Goal: Task Accomplishment & Management: Complete application form

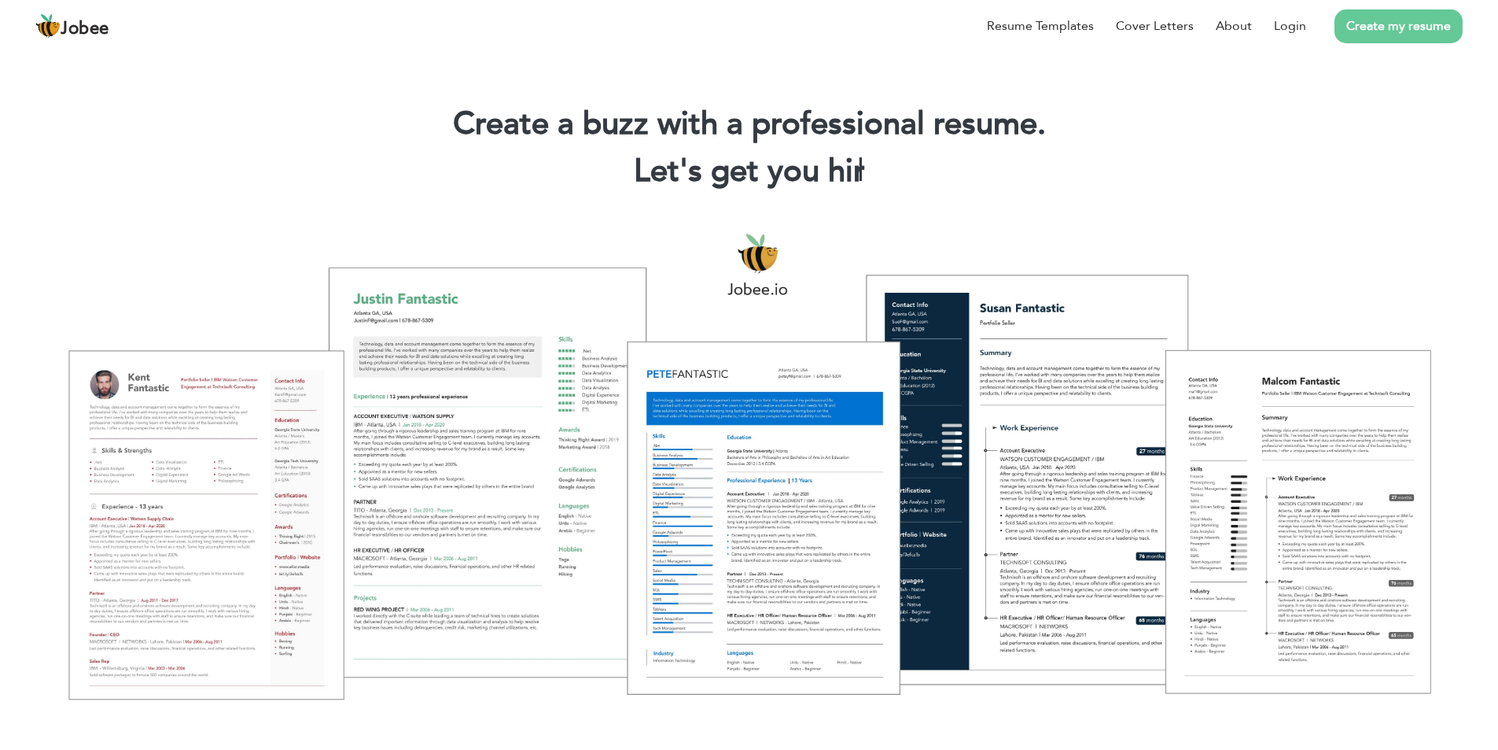
click at [1376, 25] on link "Create my resume" at bounding box center [1399, 26] width 128 height 34
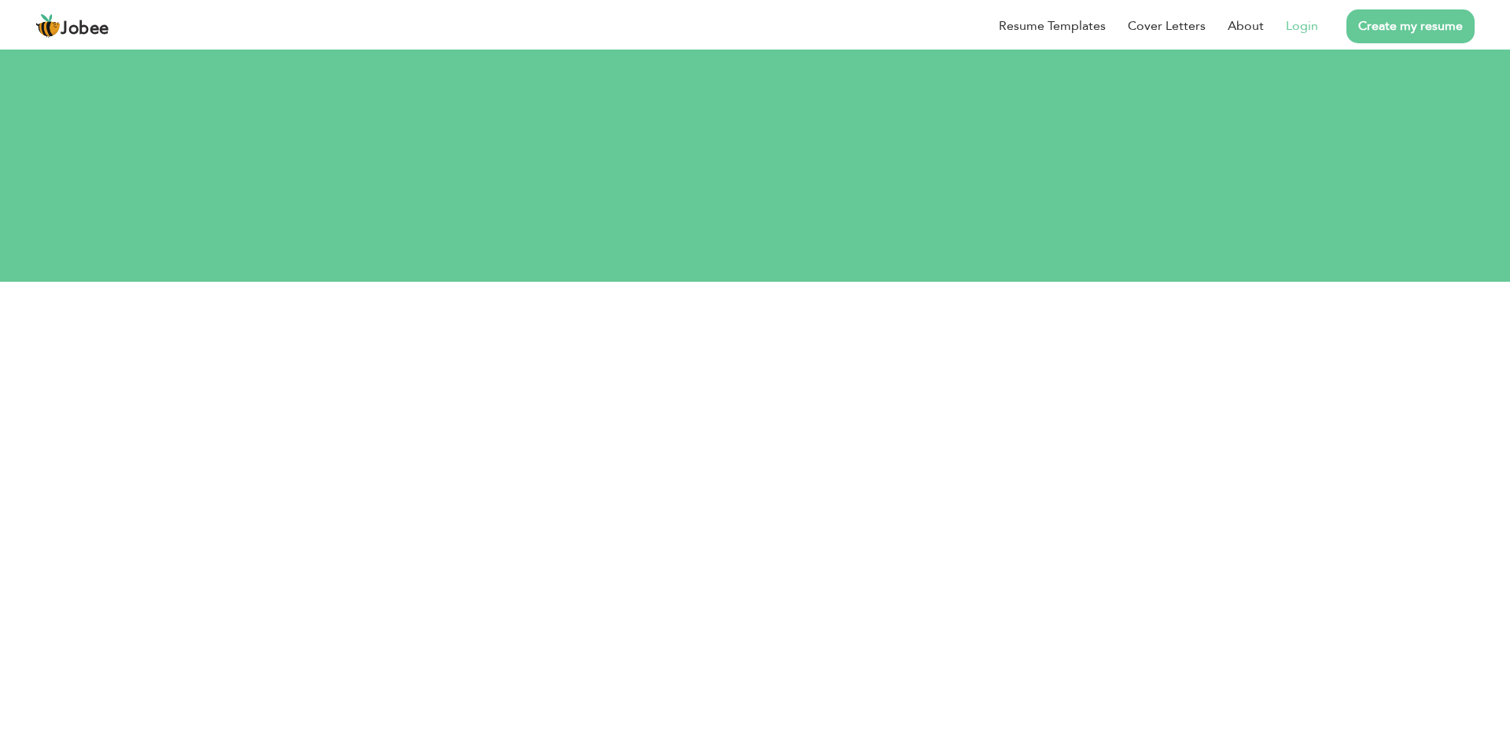
click at [1316, 30] on link "Login" at bounding box center [1302, 26] width 32 height 19
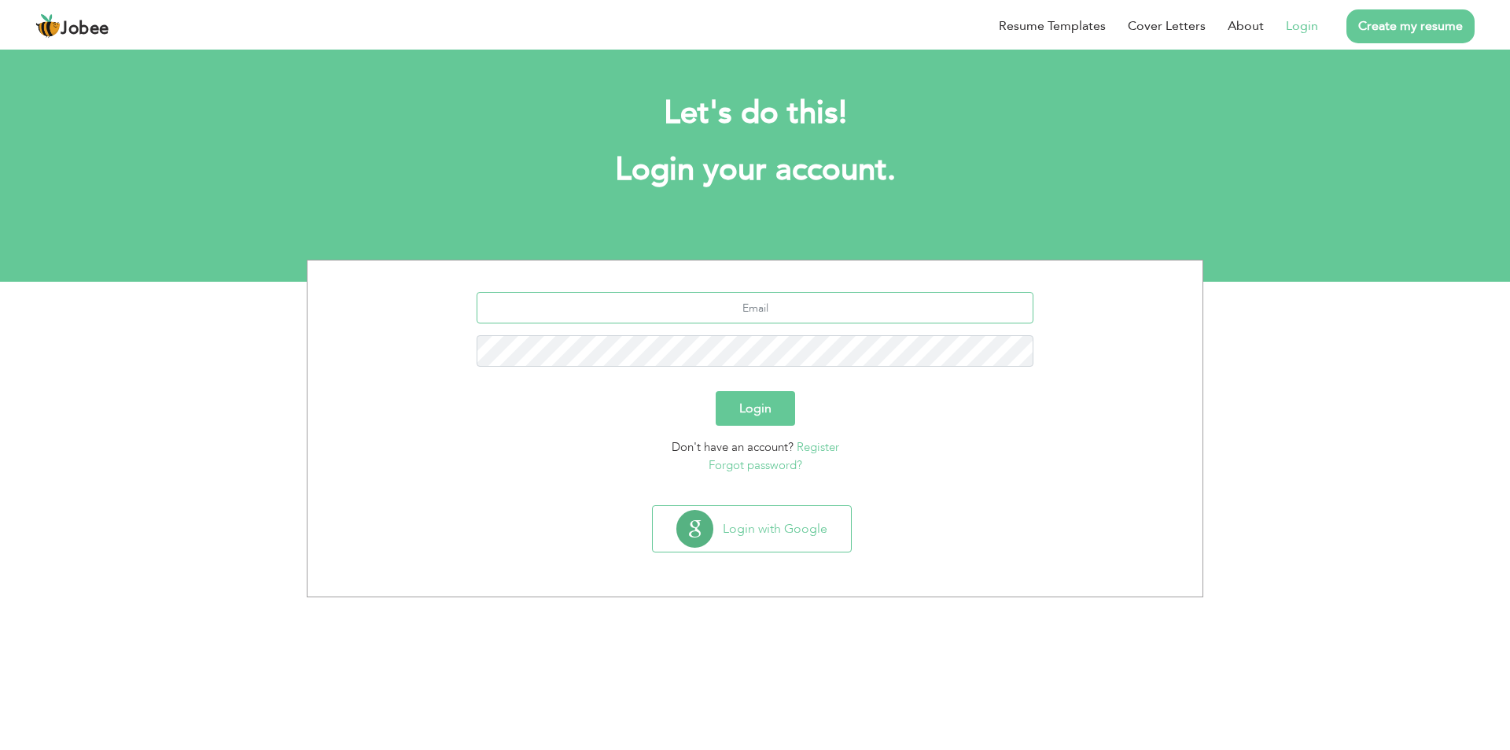
click at [717, 305] on input "text" at bounding box center [756, 307] width 558 height 31
type input "maliksaadii260@gmail.com"
click at [728, 392] on button "Login" at bounding box center [755, 408] width 79 height 35
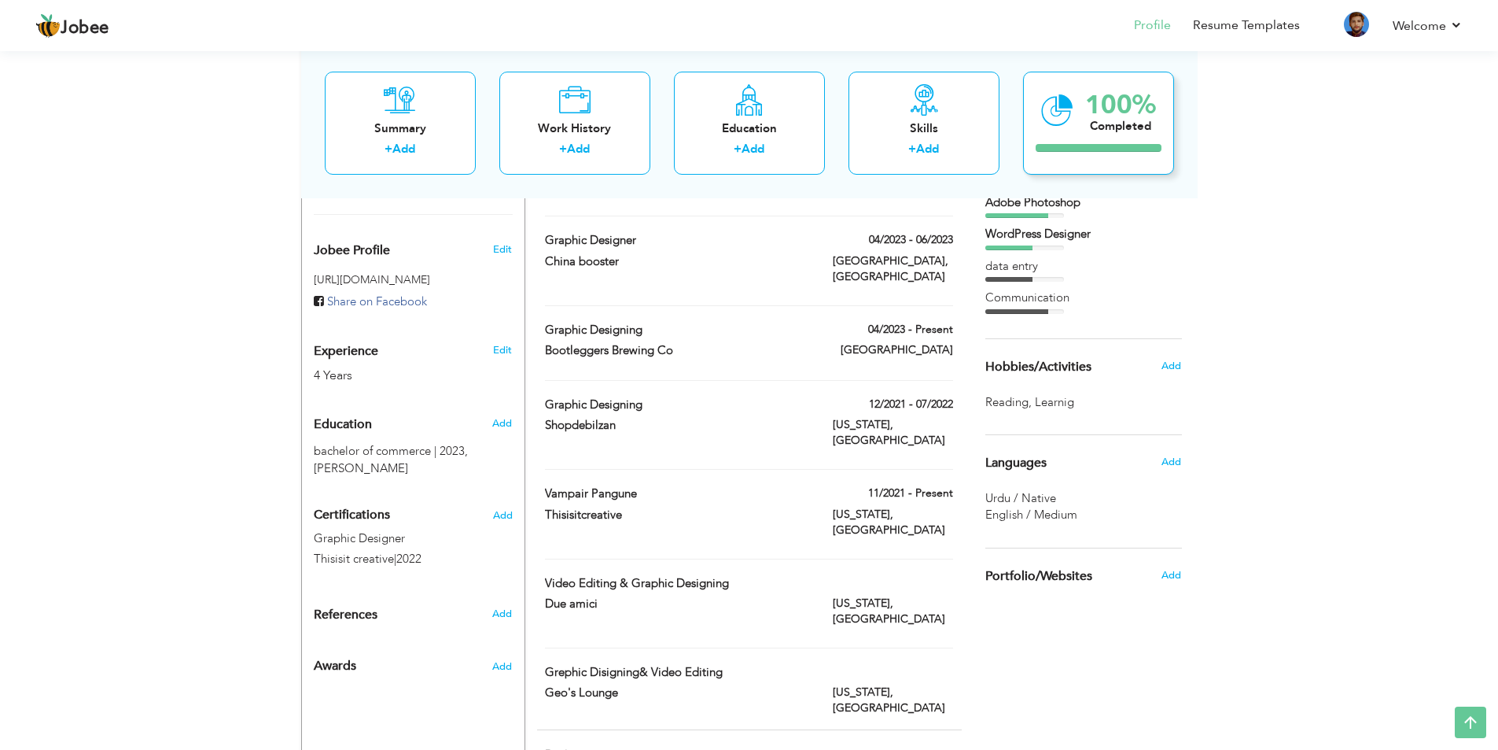
scroll to position [505, 0]
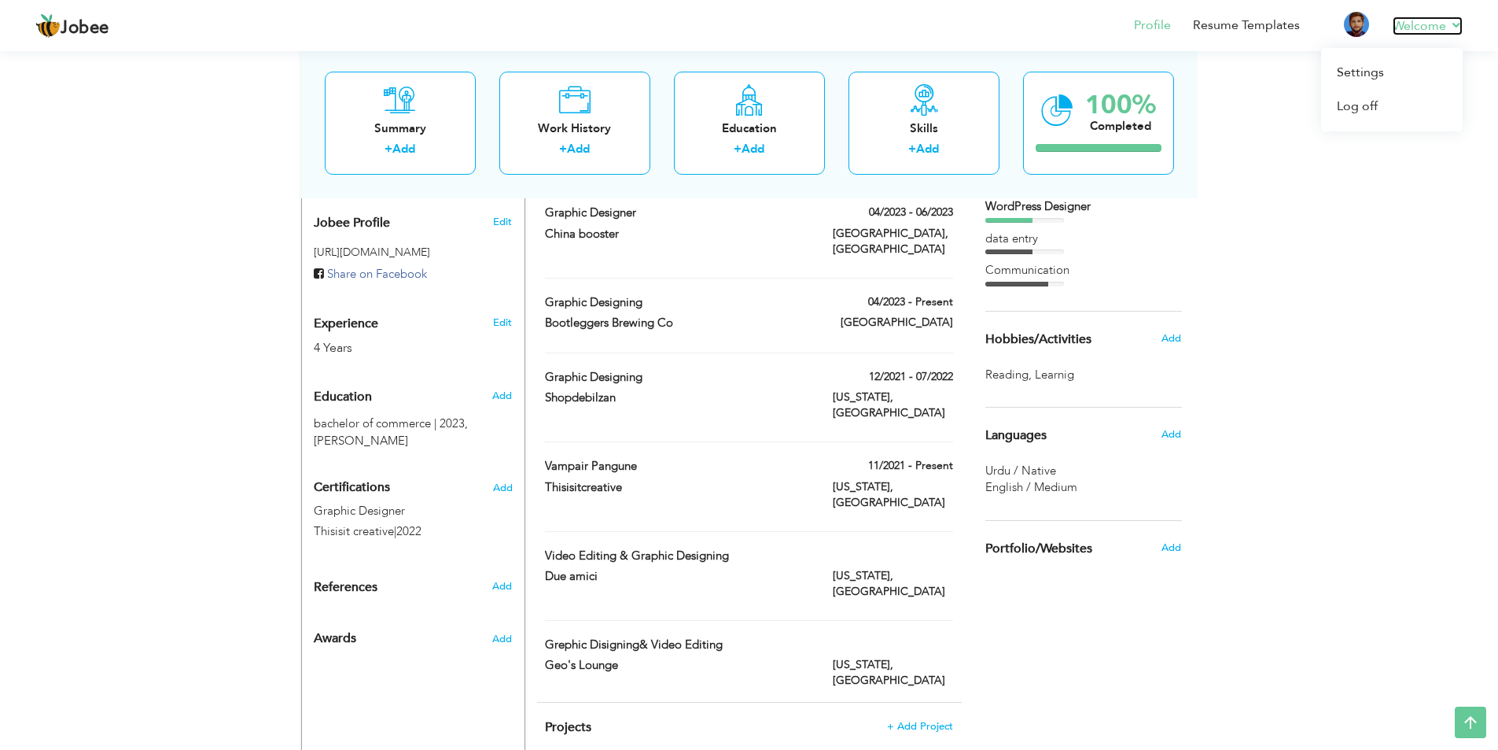
click at [1435, 26] on link "Welcome" at bounding box center [1428, 26] width 70 height 19
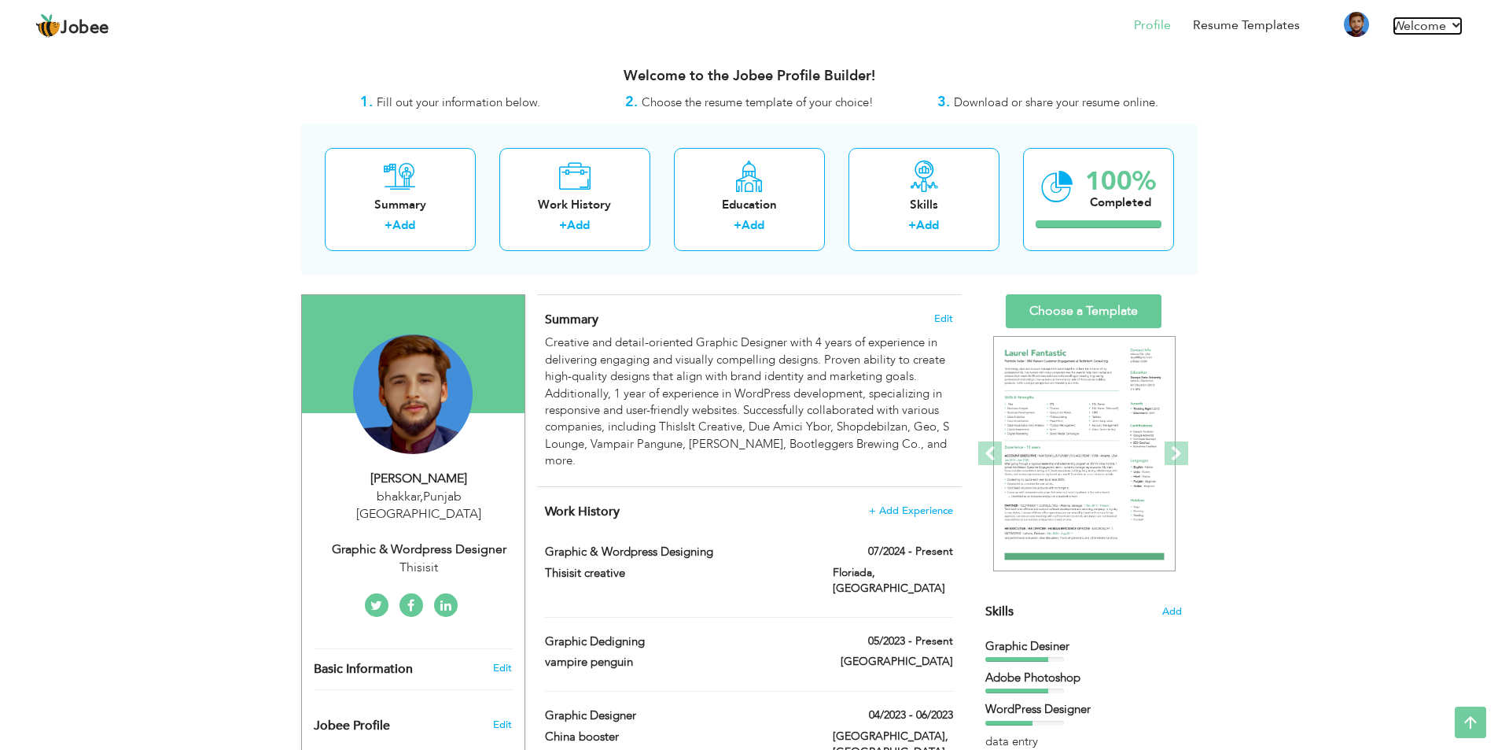
scroll to position [0, 0]
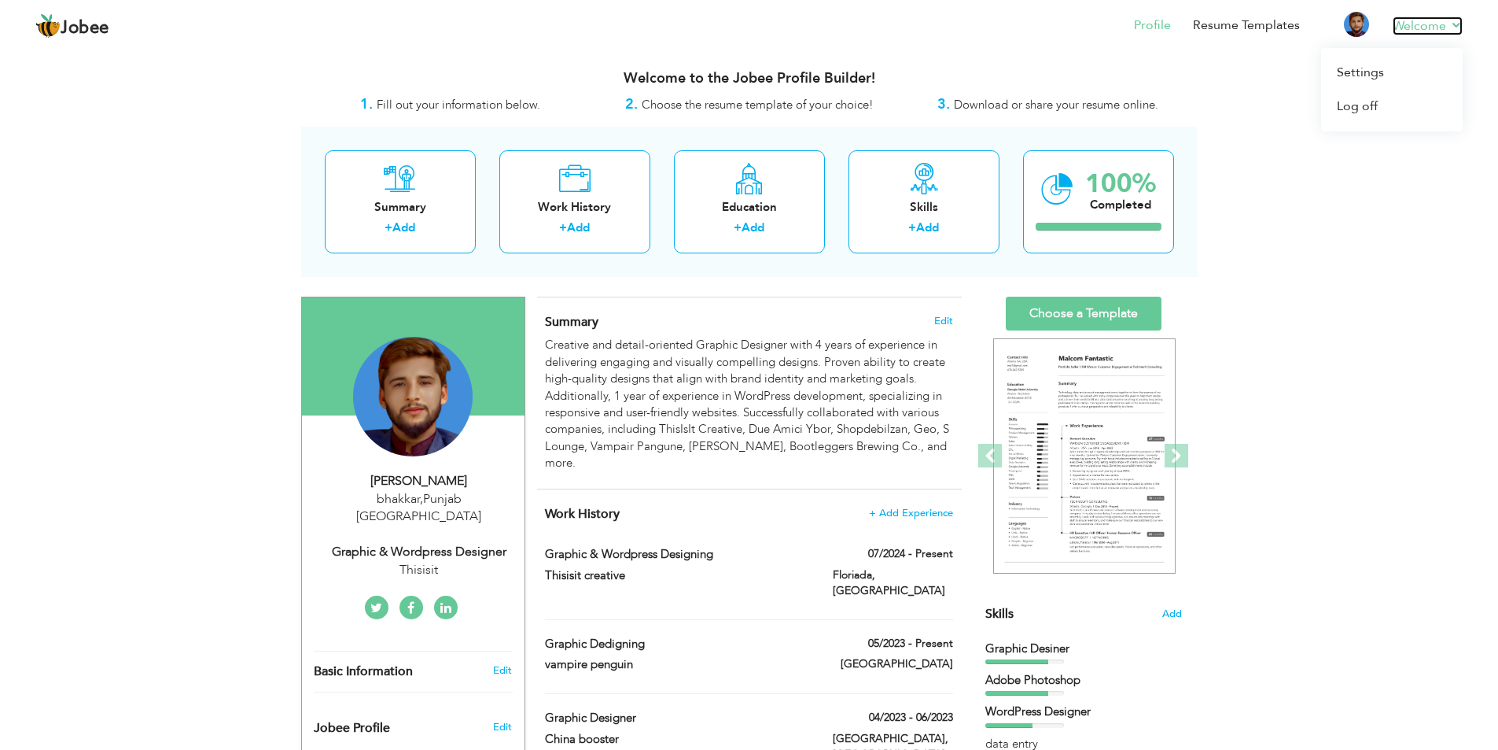
click at [1428, 29] on link "Welcome" at bounding box center [1428, 26] width 70 height 19
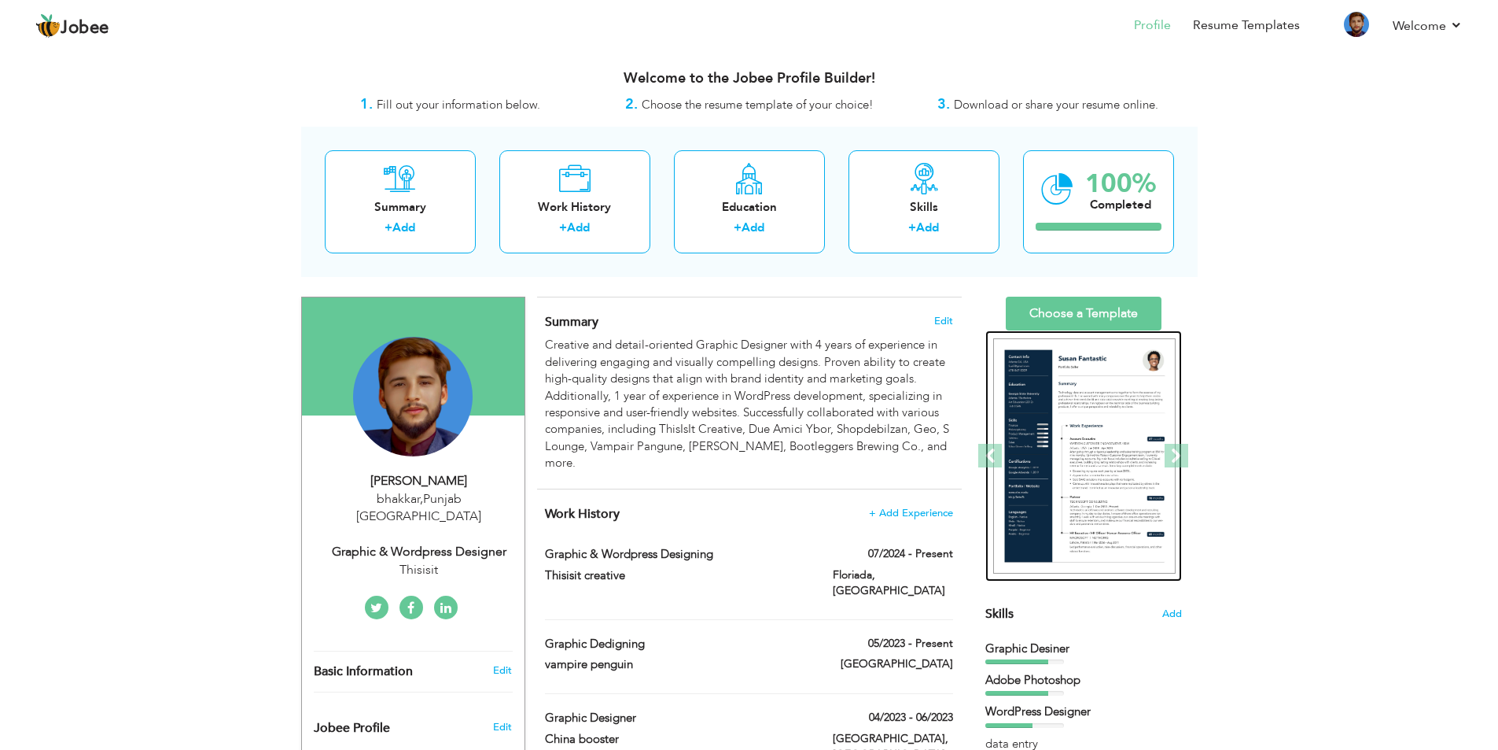
click at [1095, 330] on div at bounding box center [1084, 456] width 197 height 252
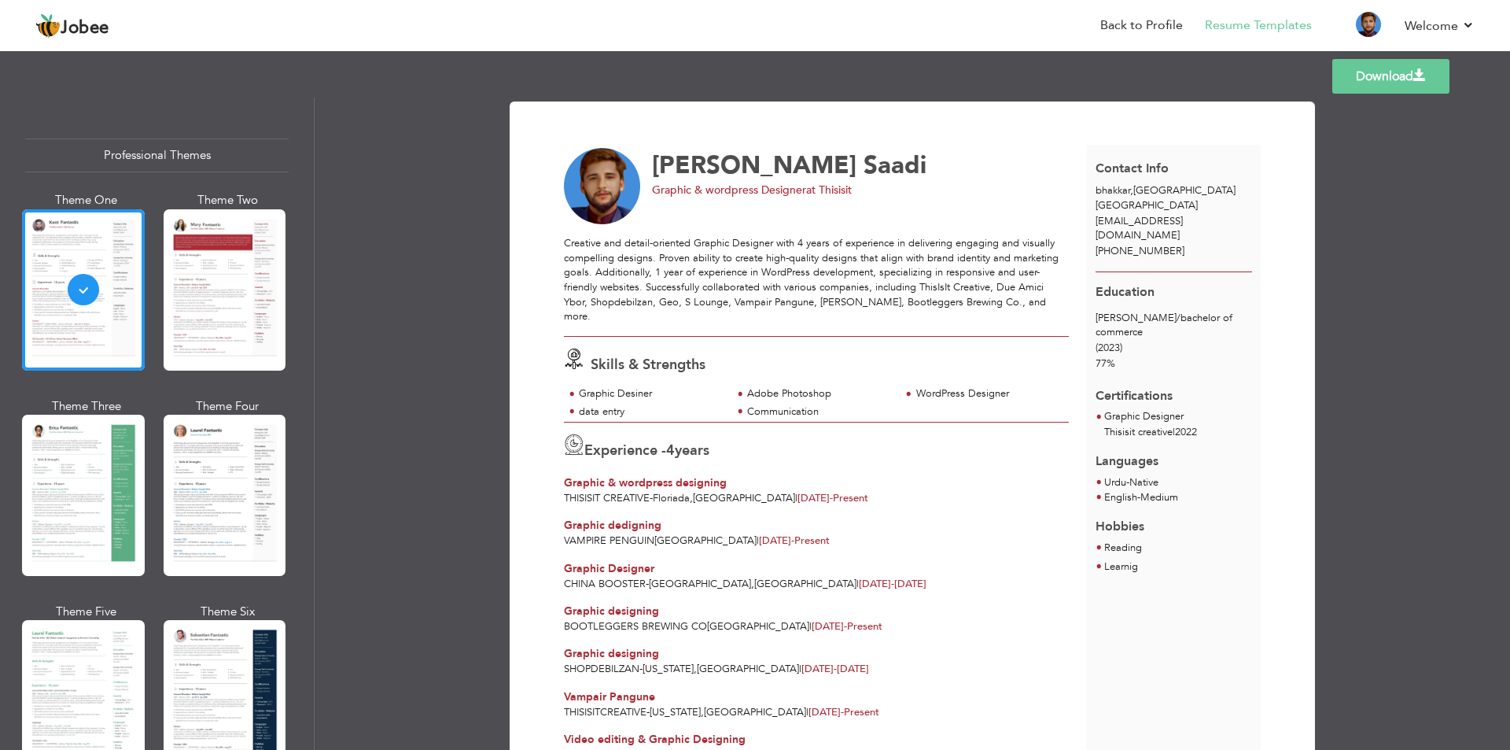
click at [196, 337] on div at bounding box center [225, 289] width 123 height 161
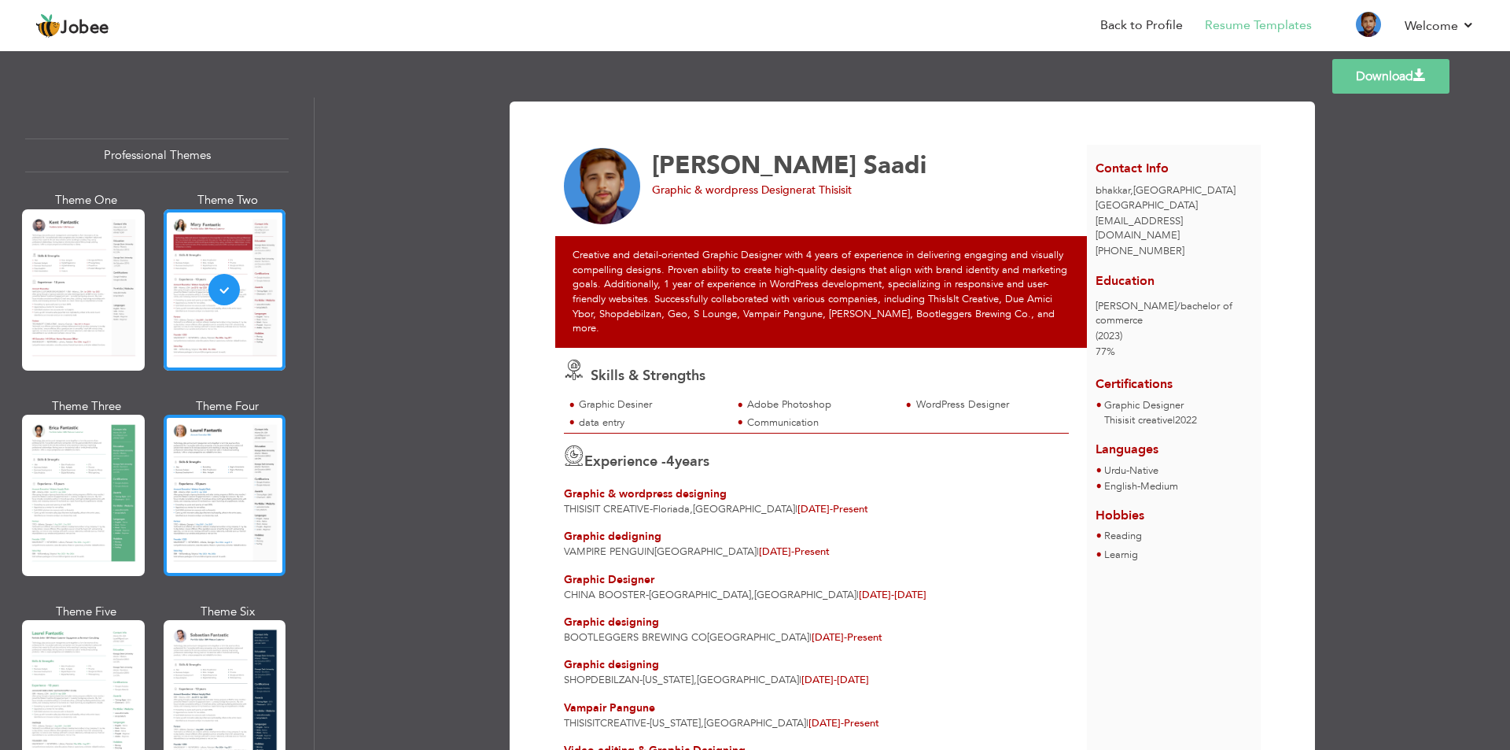
click at [194, 444] on div at bounding box center [225, 495] width 123 height 161
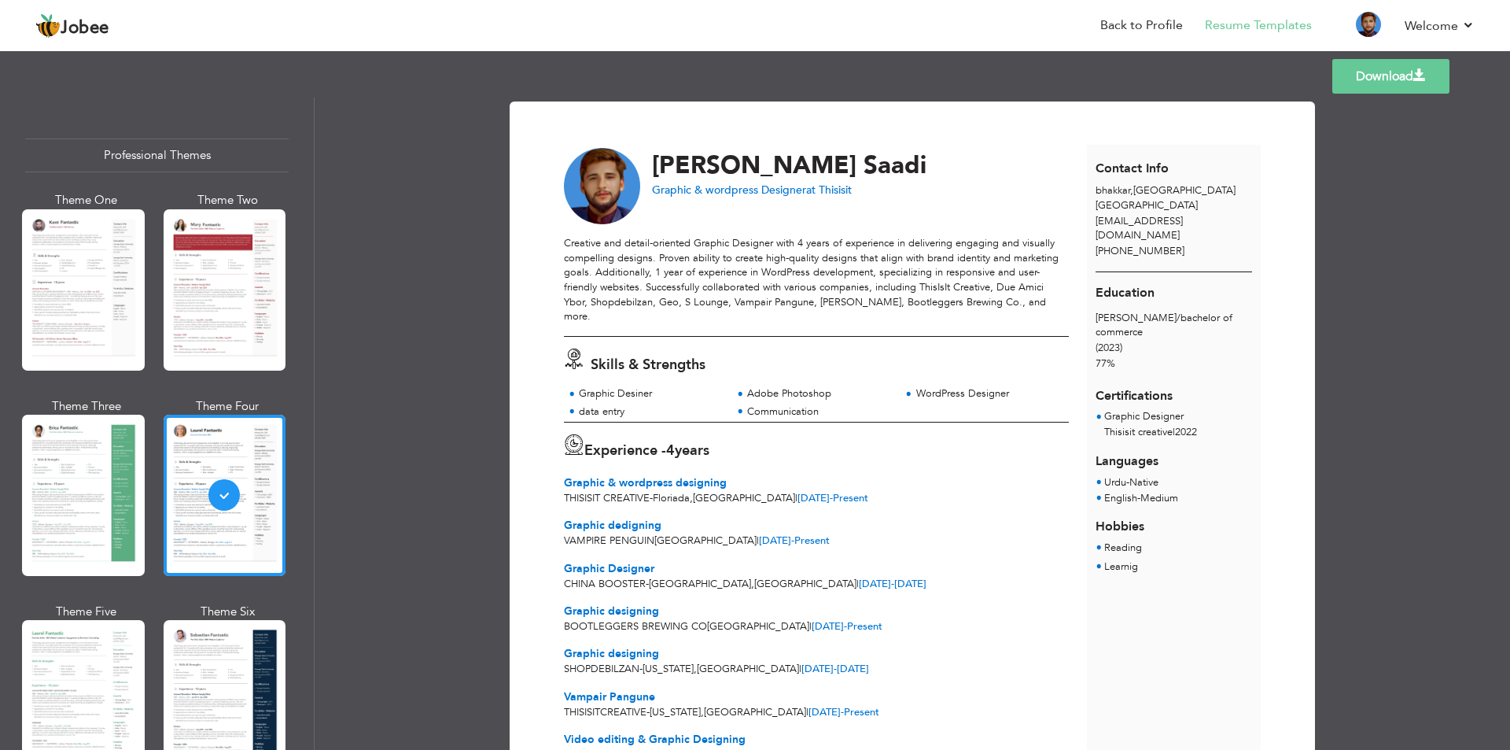
click at [113, 105] on div "Professional Themes Theme One Theme Two Theme Three Theme Six" at bounding box center [157, 424] width 314 height 652
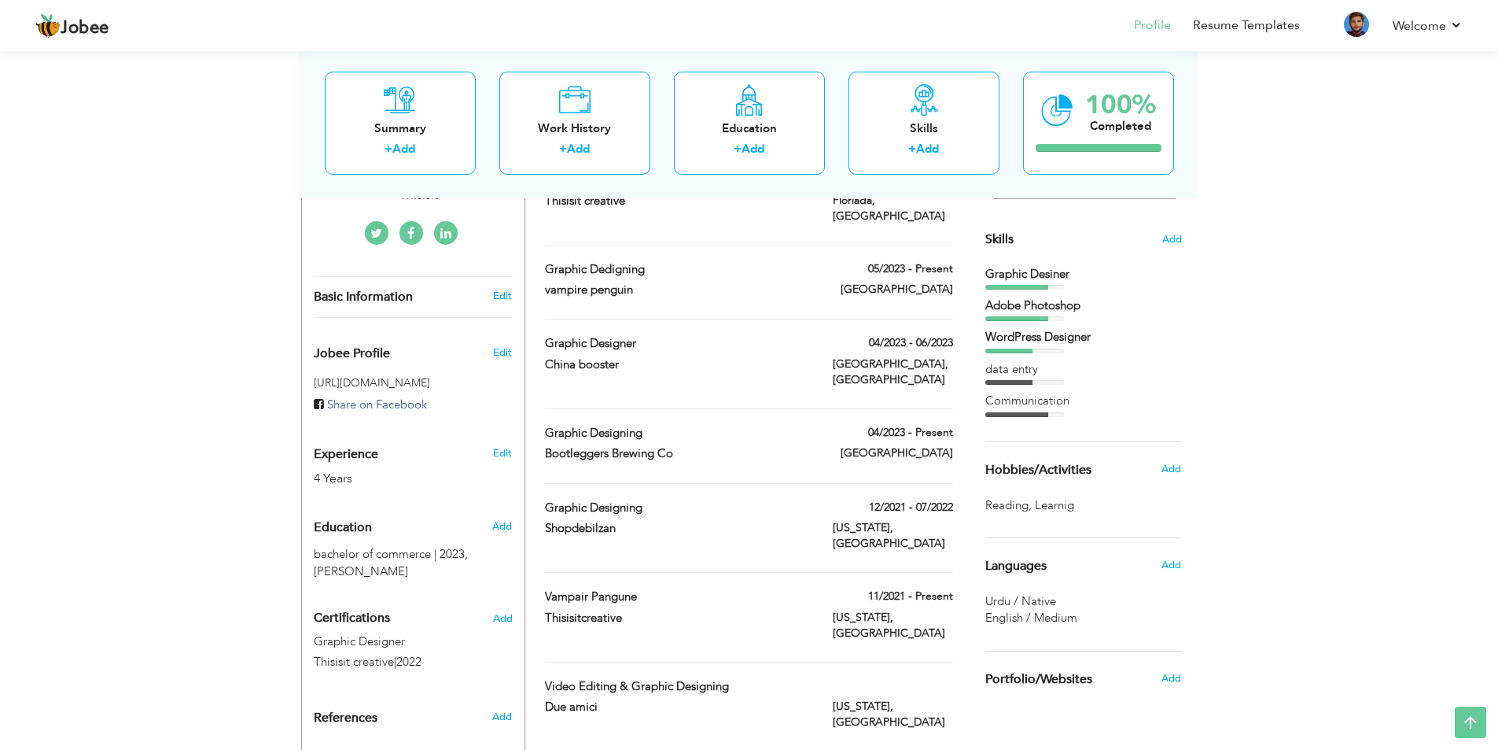
scroll to position [157, 0]
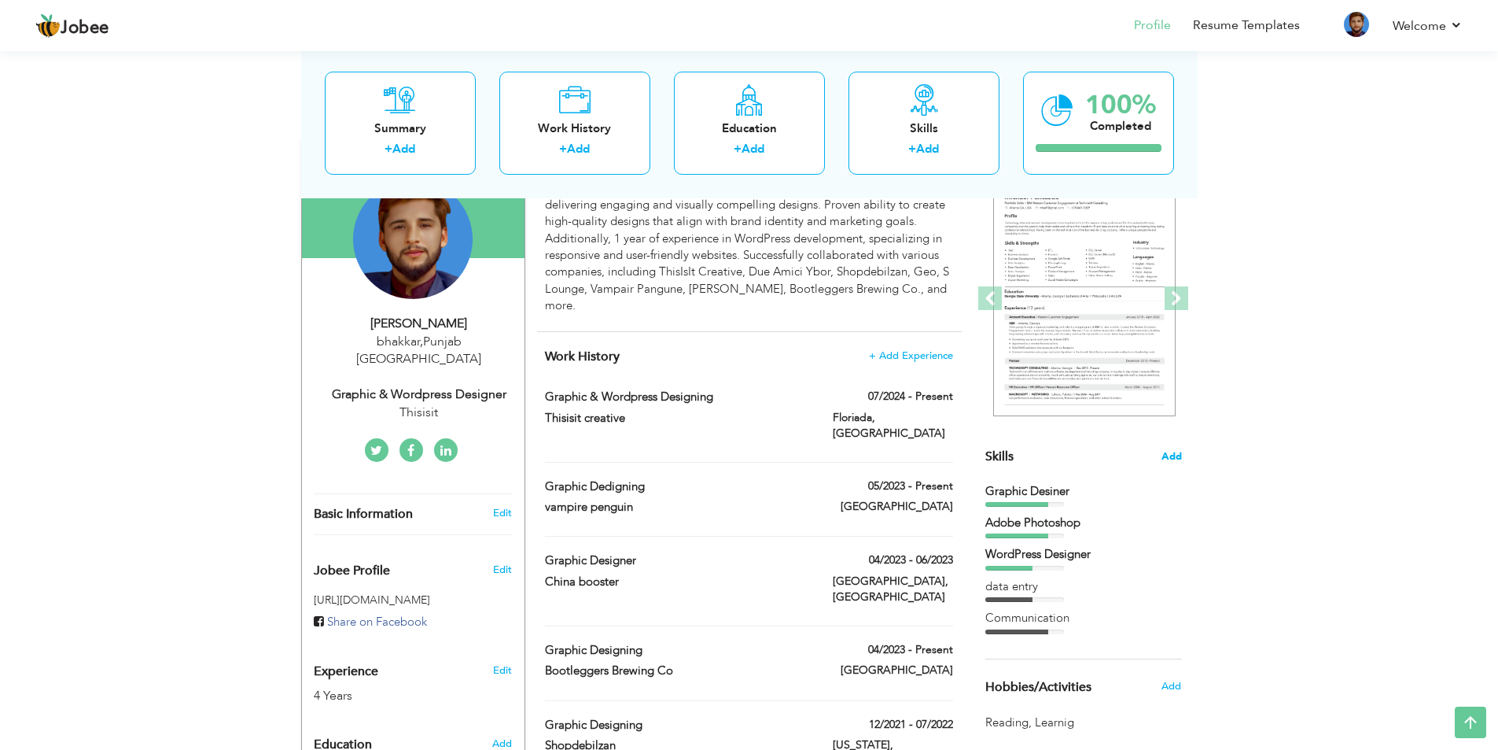
click at [1171, 452] on span "Add" at bounding box center [1172, 456] width 20 height 15
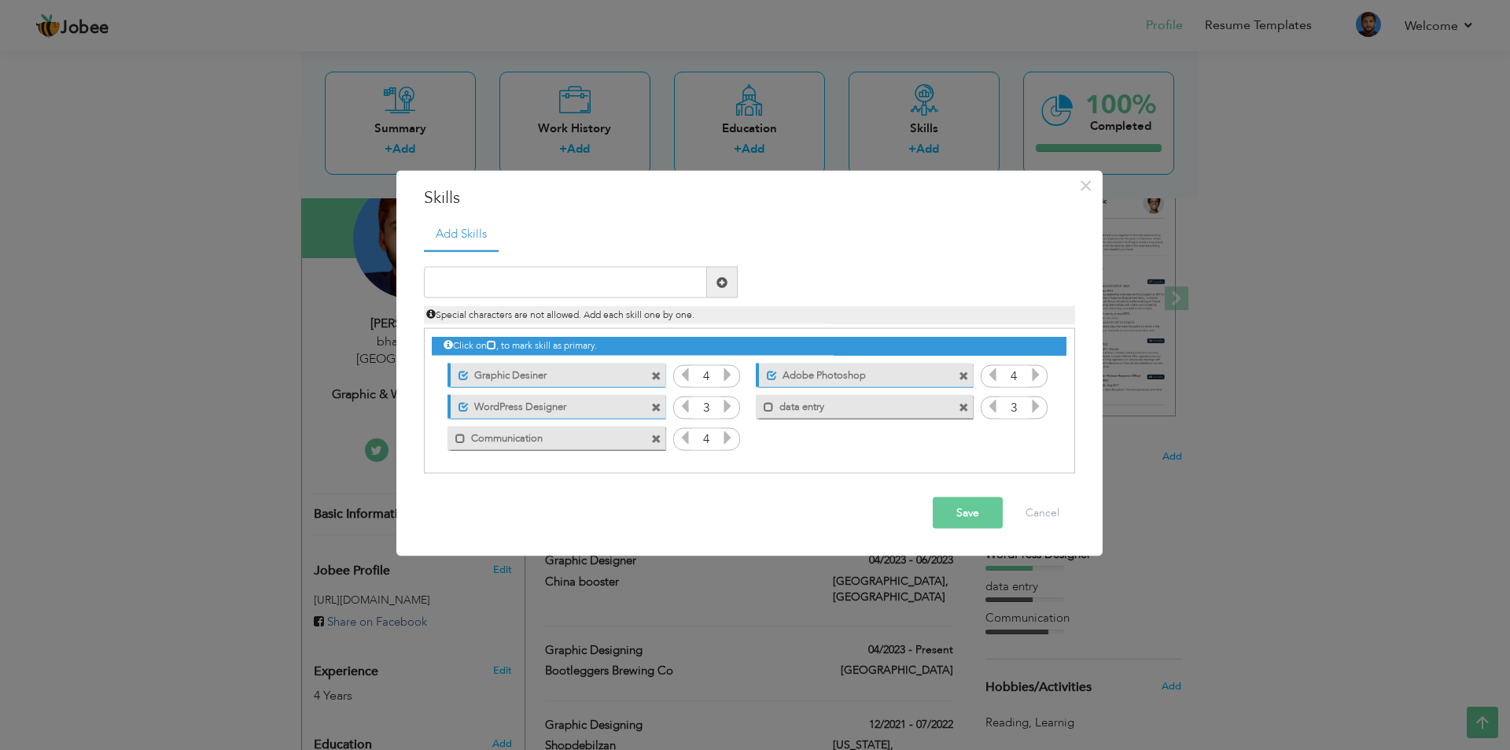
click at [654, 437] on span at bounding box center [656, 438] width 10 height 10
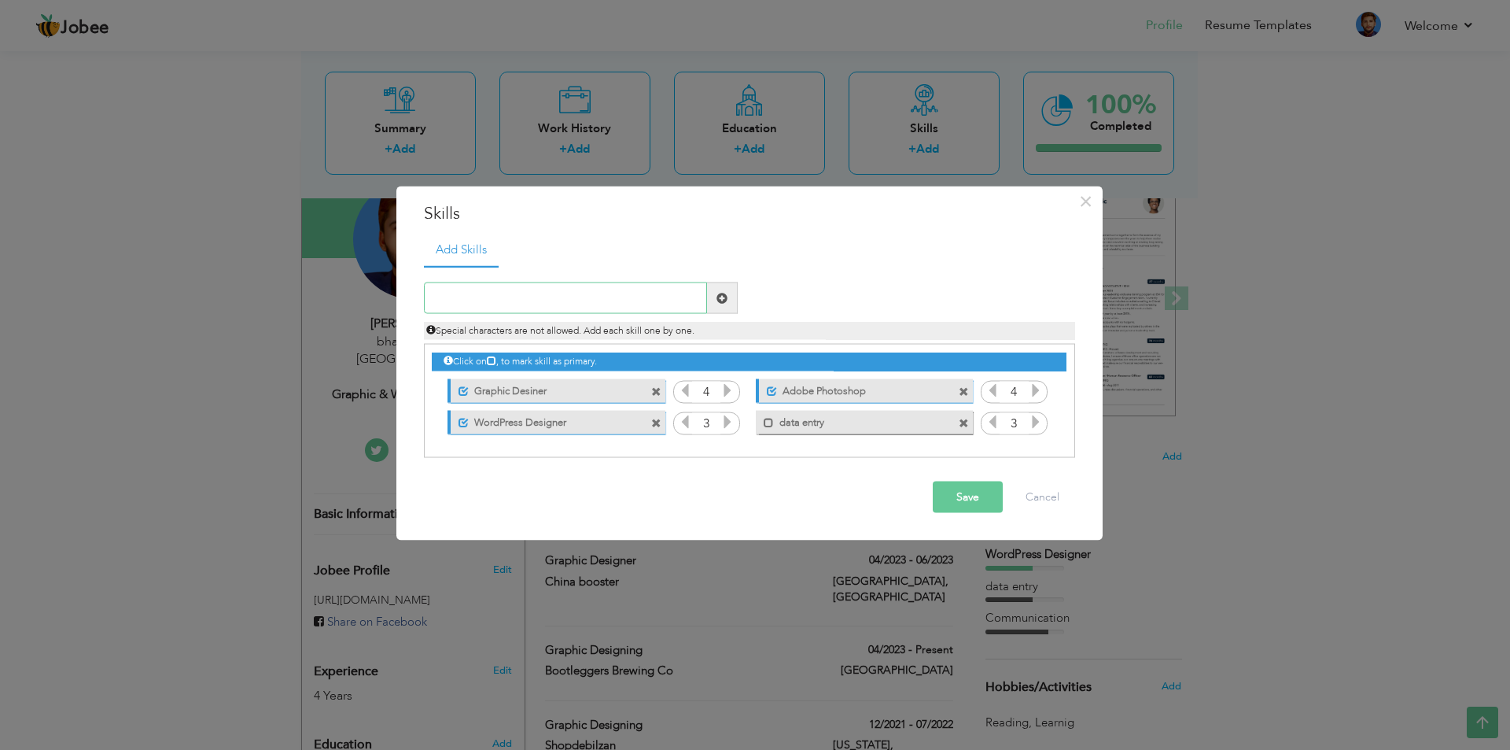
click at [580, 302] on input "text" at bounding box center [565, 297] width 283 height 31
type input "s"
type input "D"
drag, startPoint x: 571, startPoint y: 298, endPoint x: 555, endPoint y: 295, distance: 16.0
click at [526, 295] on input "Social media mangment" at bounding box center [565, 297] width 283 height 31
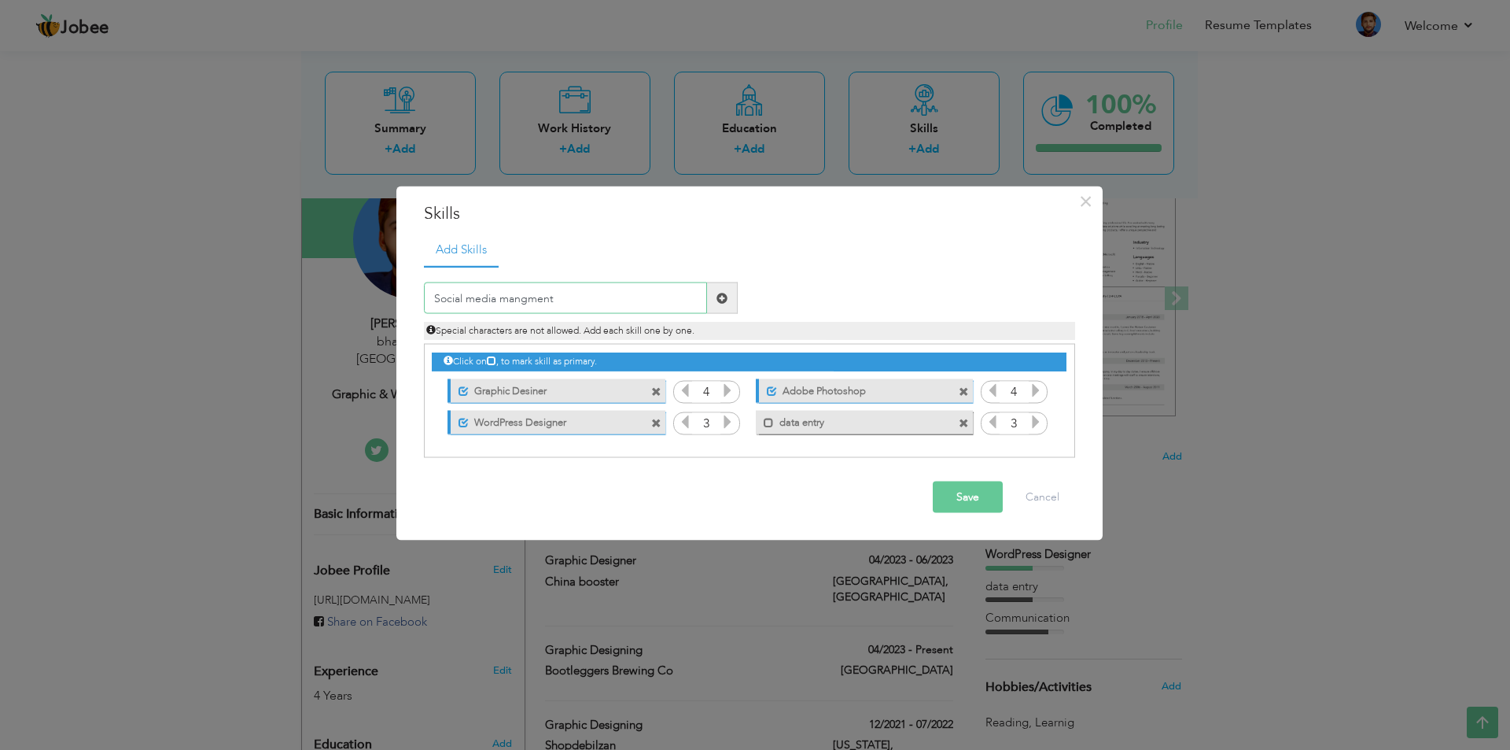
click at [610, 302] on input "Social media mangment" at bounding box center [565, 297] width 283 height 31
paste input "management"
drag, startPoint x: 553, startPoint y: 297, endPoint x: 503, endPoint y: 298, distance: 49.6
click at [503, 298] on input "Social media mangment management" at bounding box center [565, 297] width 283 height 31
type input "Social media management"
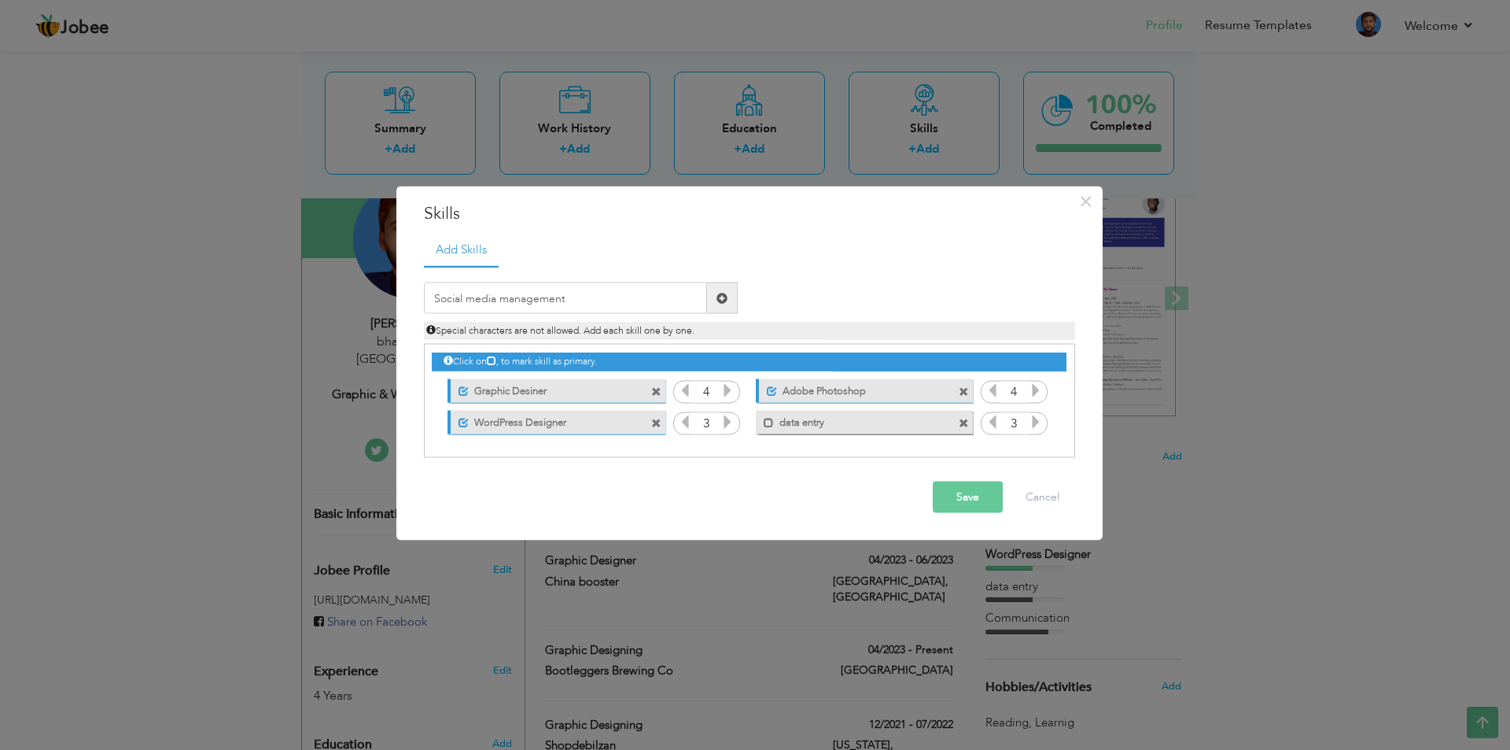
click at [728, 292] on span at bounding box center [722, 297] width 31 height 31
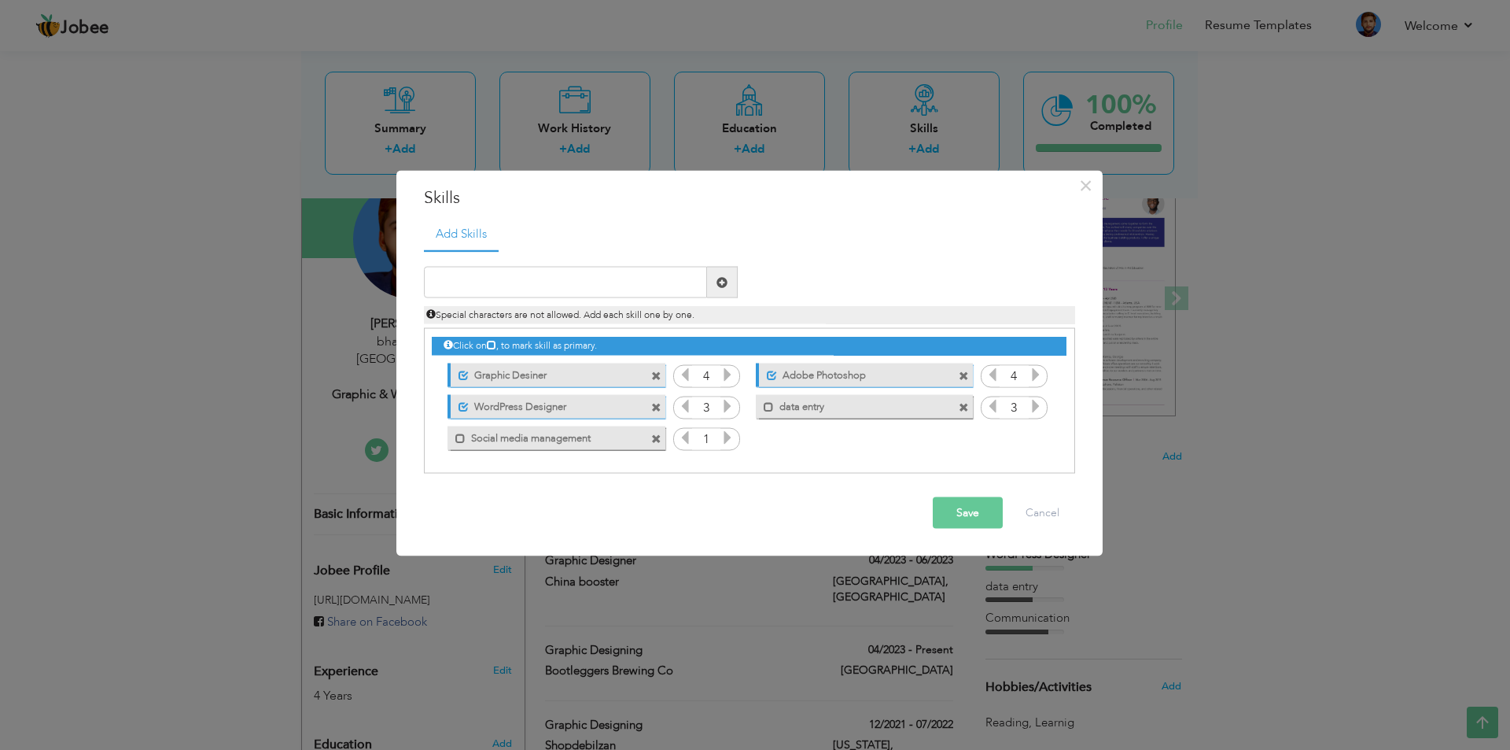
click at [472, 450] on div "Mark as primary skill. Social media management" at bounding box center [552, 437] width 241 height 31
click at [461, 445] on div "Mark as primary skill. Social media management" at bounding box center [556, 438] width 217 height 24
click at [459, 439] on span at bounding box center [460, 438] width 10 height 10
click at [543, 378] on label "Graphic Desiner" at bounding box center [547, 373] width 157 height 20
click at [654, 374] on span at bounding box center [656, 375] width 10 height 10
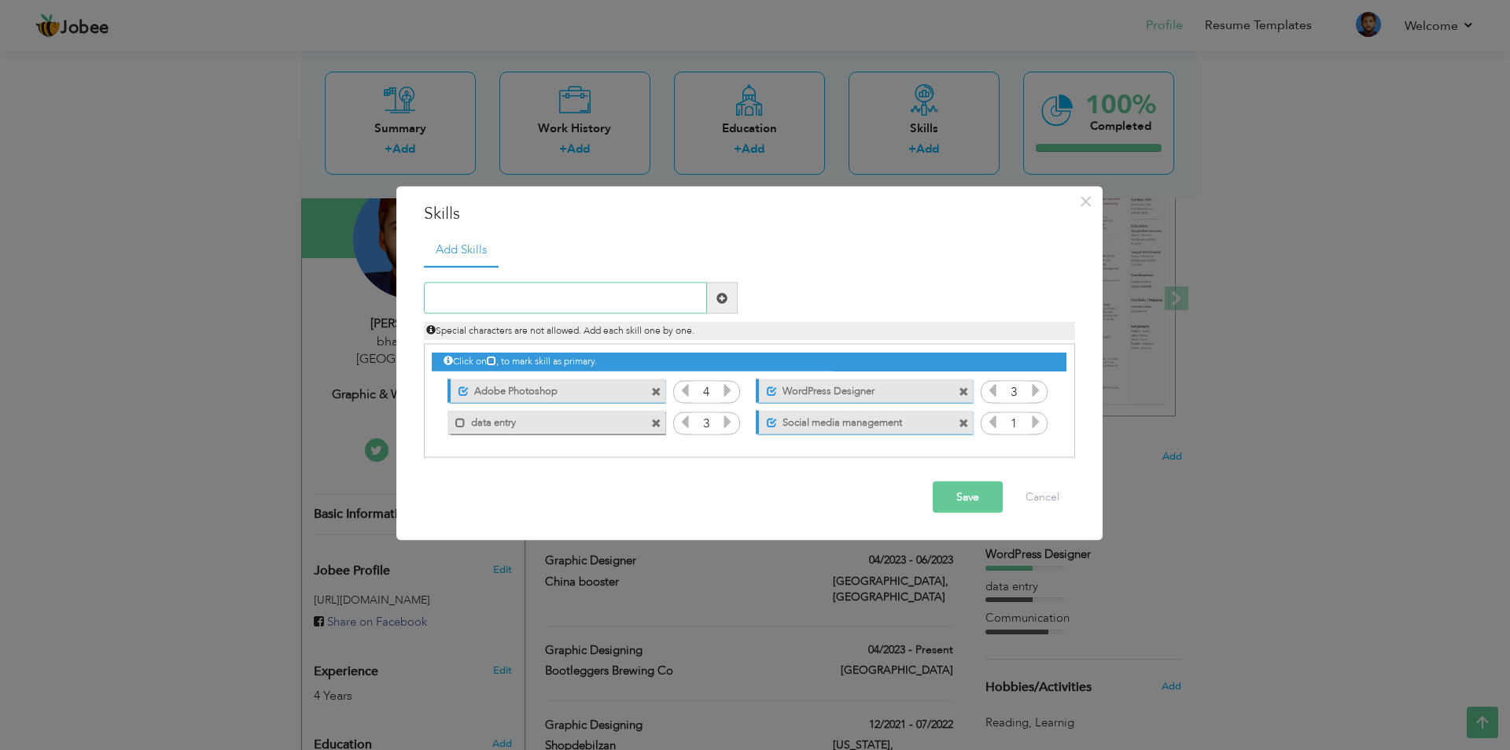
click at [581, 304] on input "text" at bounding box center [565, 297] width 283 height 31
type input "Graphic Designing"
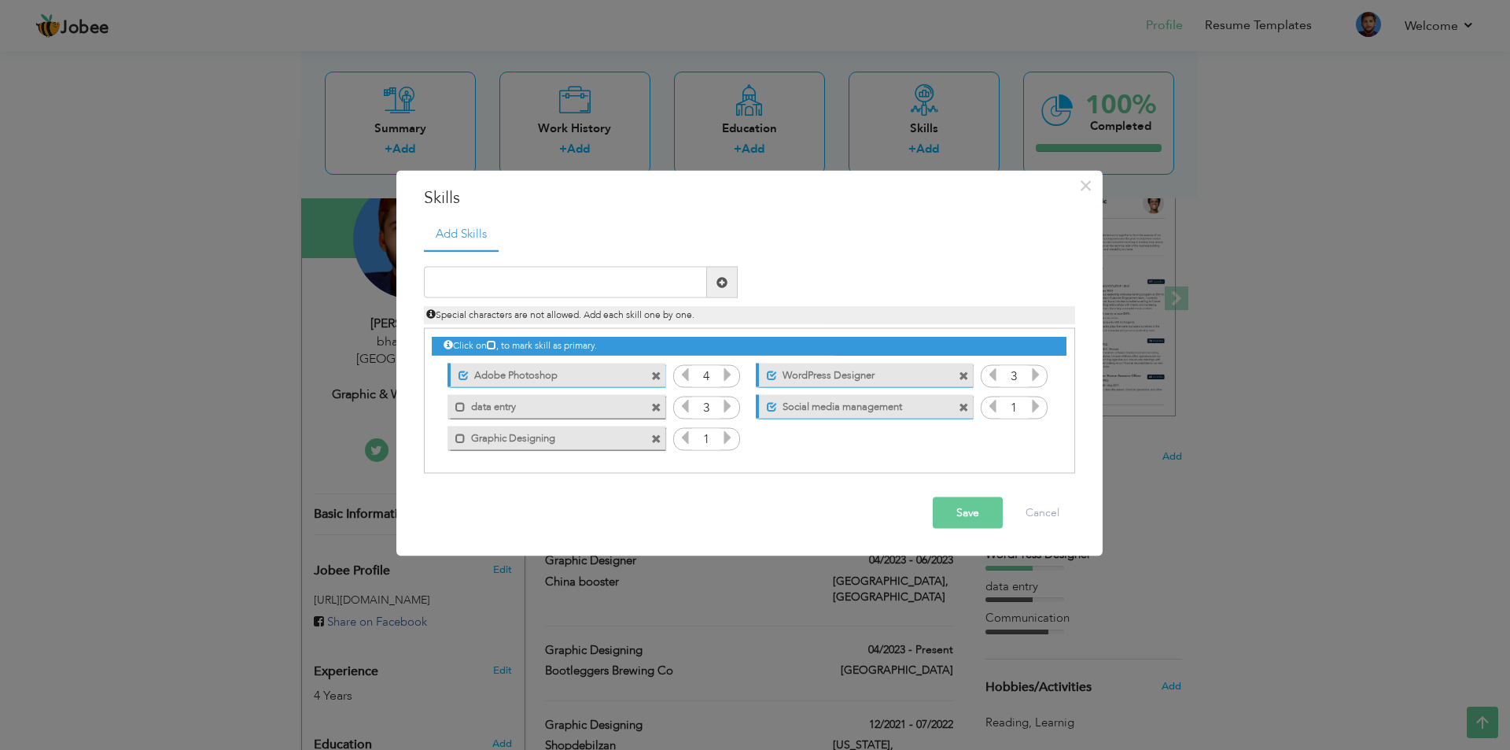
drag, startPoint x: 947, startPoint y: 405, endPoint x: 876, endPoint y: 379, distance: 75.4
click at [876, 379] on div "Click on , to mark skill as primary. Mark as primary skill. Graphic Desiner 4 4…" at bounding box center [749, 391] width 634 height 124
drag, startPoint x: 532, startPoint y: 437, endPoint x: 521, endPoint y: 350, distance: 87.2
click at [521, 350] on div "Click on , to mark skill as primary. Mark as primary skill. Graphic Desiner 4 4…" at bounding box center [749, 391] width 634 height 124
click at [457, 433] on span at bounding box center [460, 438] width 10 height 10
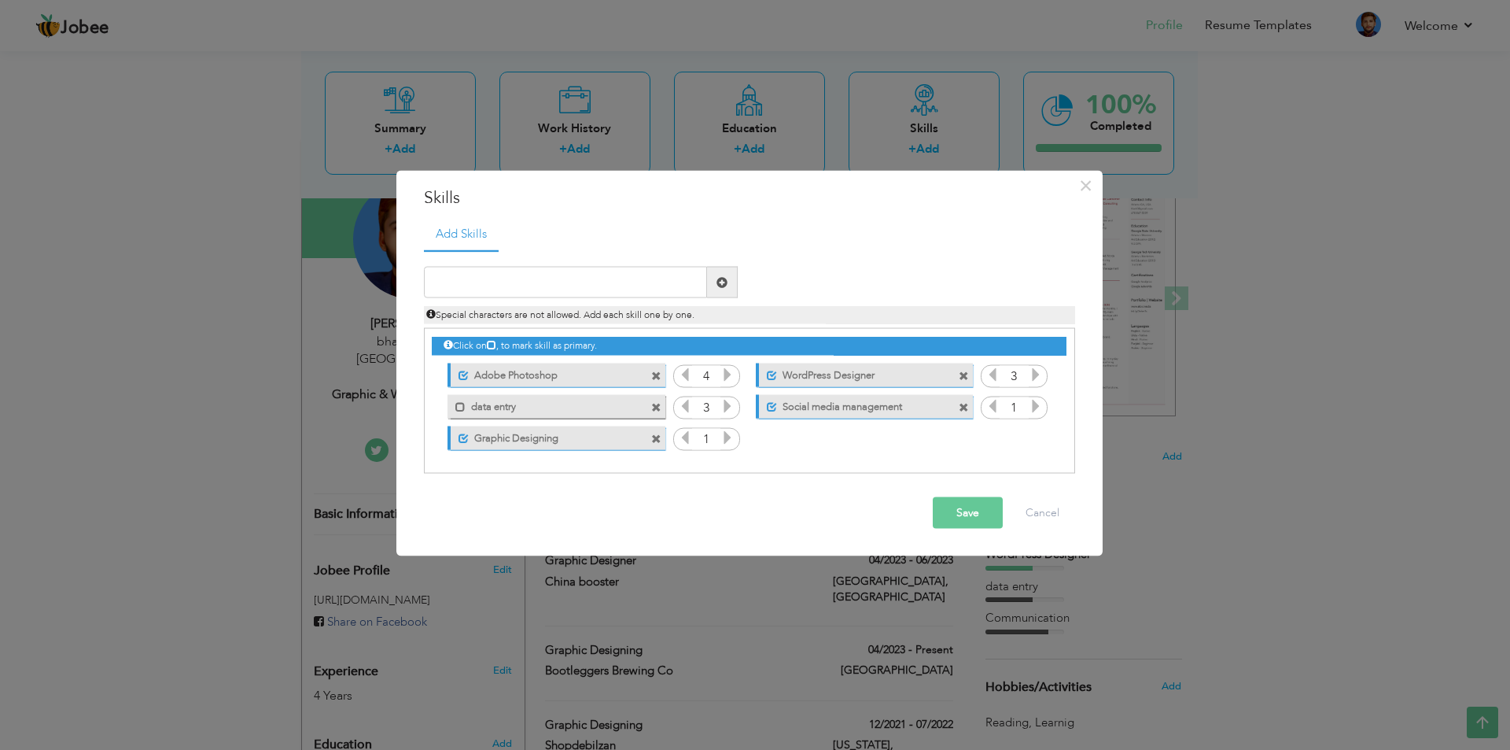
drag, startPoint x: 505, startPoint y: 433, endPoint x: 505, endPoint y: 368, distance: 64.5
click at [505, 368] on div "Click on , to mark skill as primary. Mark as primary skill. Graphic Desiner 4 4…" at bounding box center [749, 391] width 634 height 124
drag, startPoint x: 505, startPoint y: 369, endPoint x: 503, endPoint y: 403, distance: 33.9
click at [503, 403] on div "Click on , to mark skill as primary. Mark as primary skill. Graphic Desiner 4 4…" at bounding box center [749, 391] width 634 height 124
click at [979, 522] on button "Save" at bounding box center [968, 512] width 70 height 31
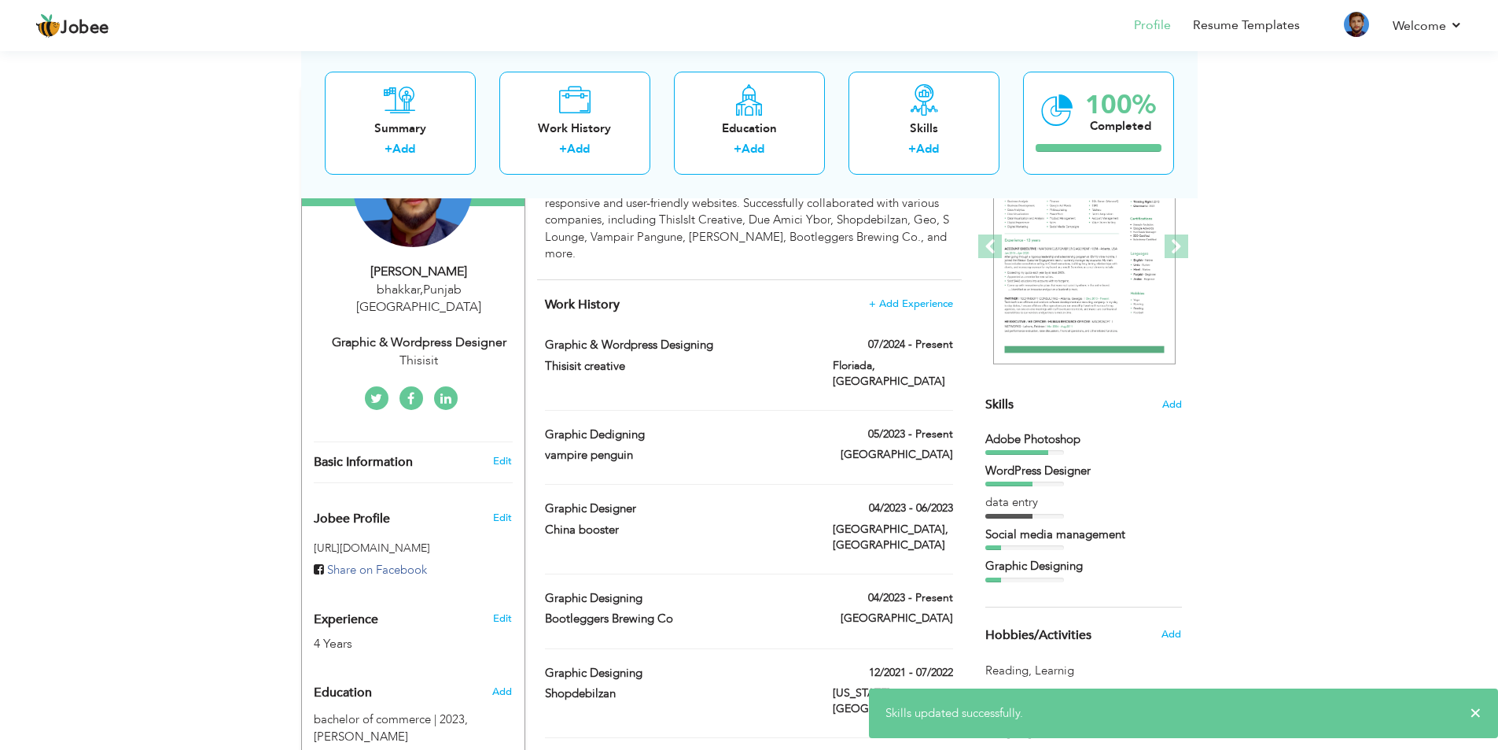
scroll to position [236, 0]
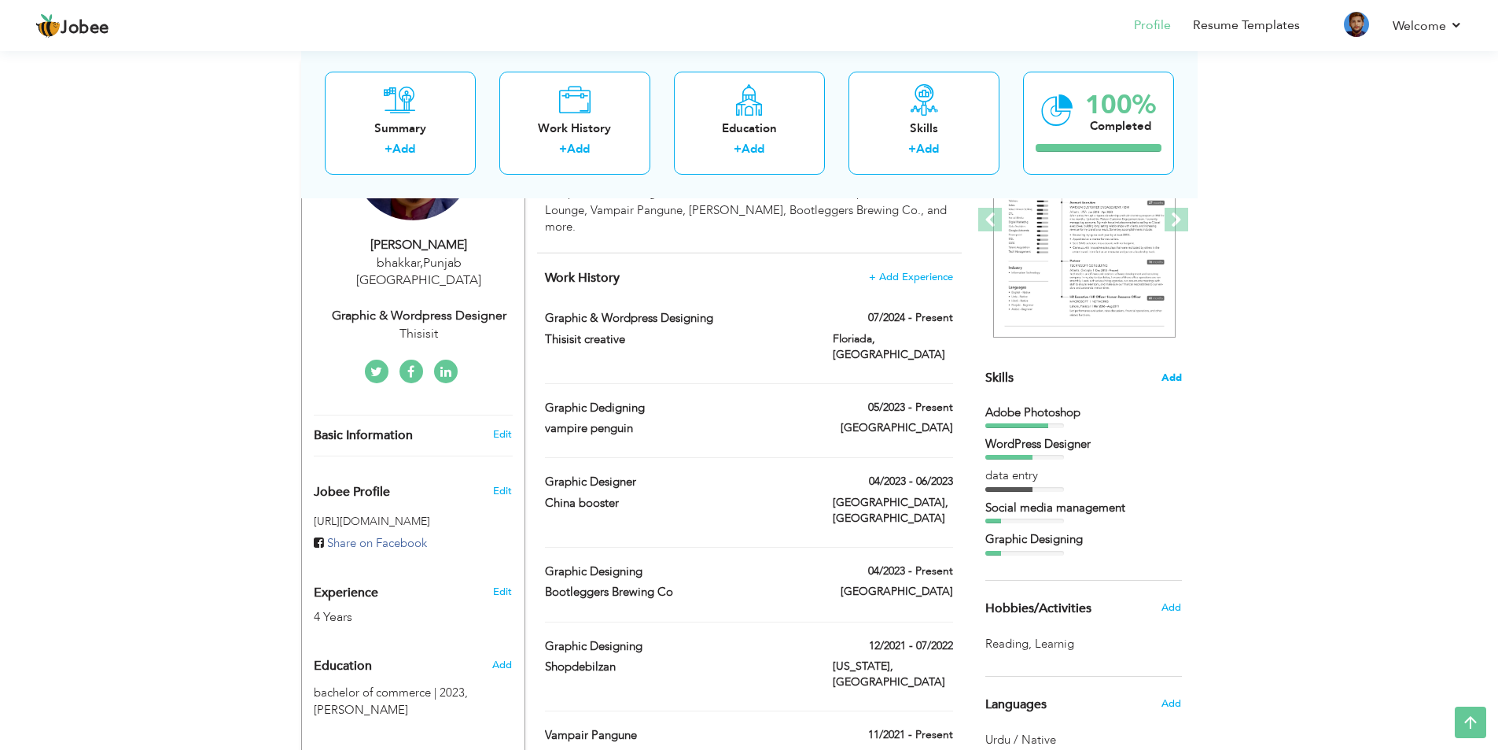
click at [1181, 373] on span "Add" at bounding box center [1172, 377] width 20 height 15
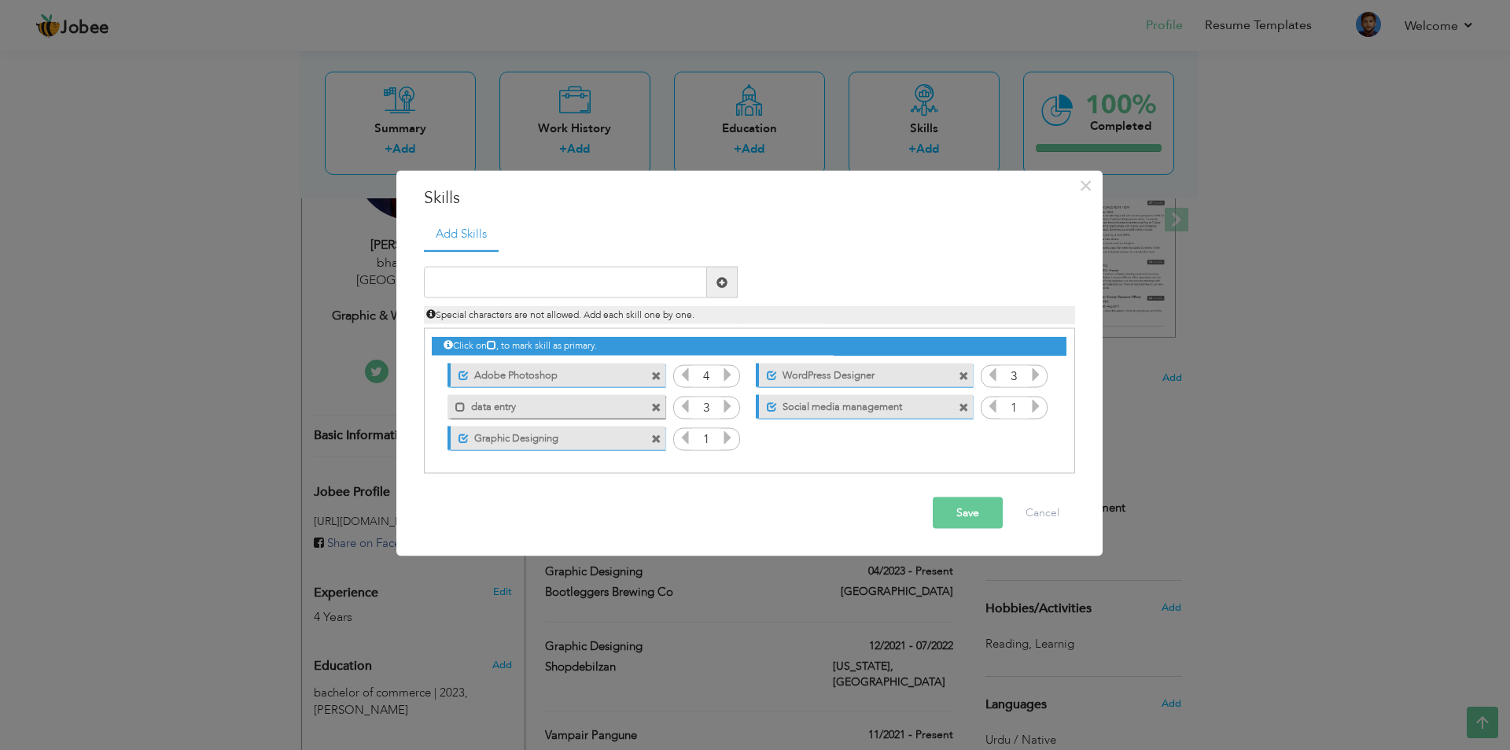
click at [729, 437] on icon at bounding box center [727, 437] width 14 height 14
drag, startPoint x: 542, startPoint y: 441, endPoint x: 544, endPoint y: 413, distance: 28.4
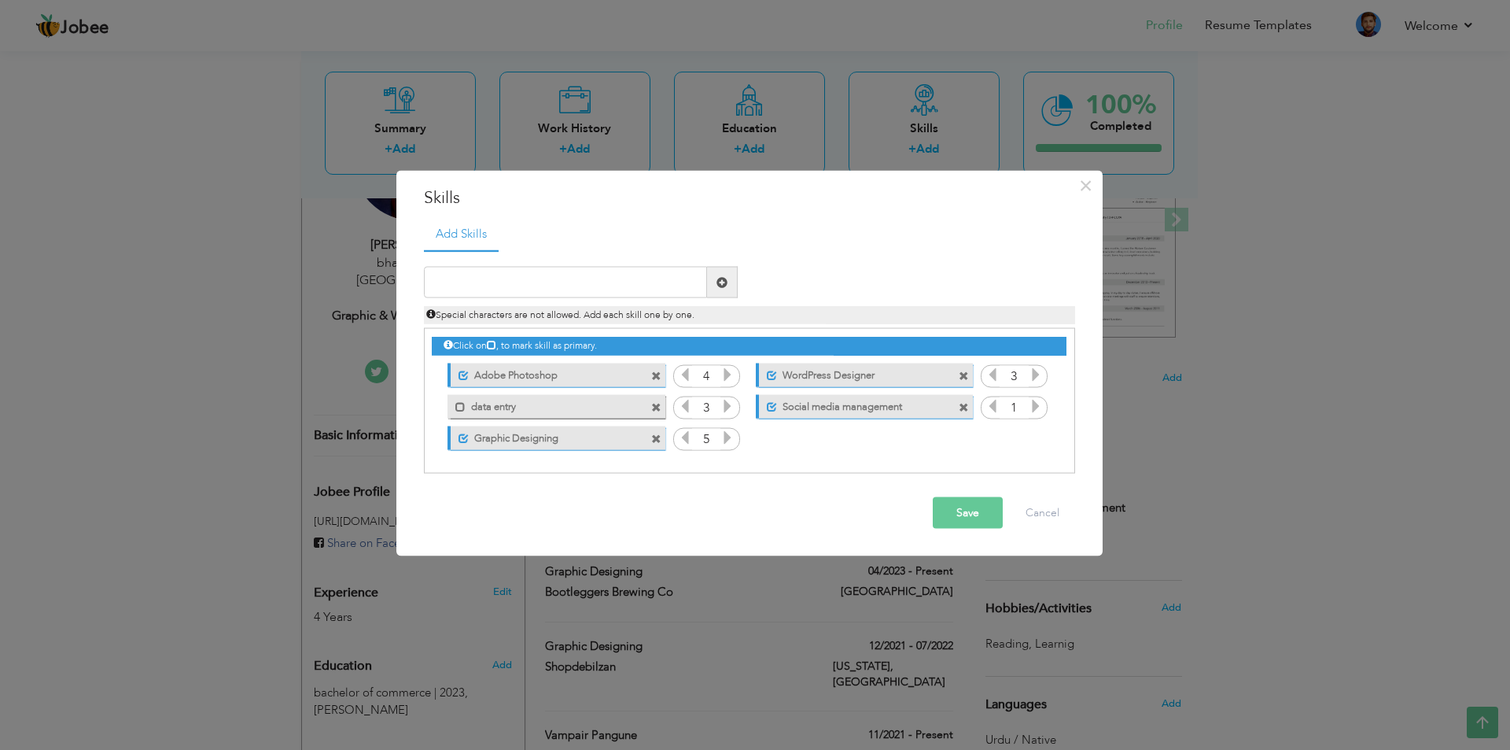
click at [544, 413] on div "Click on , to mark skill as primary. Unmark as primary skill. Adobe Photoshop 4…" at bounding box center [749, 391] width 634 height 124
click at [954, 506] on button "Save" at bounding box center [968, 512] width 70 height 31
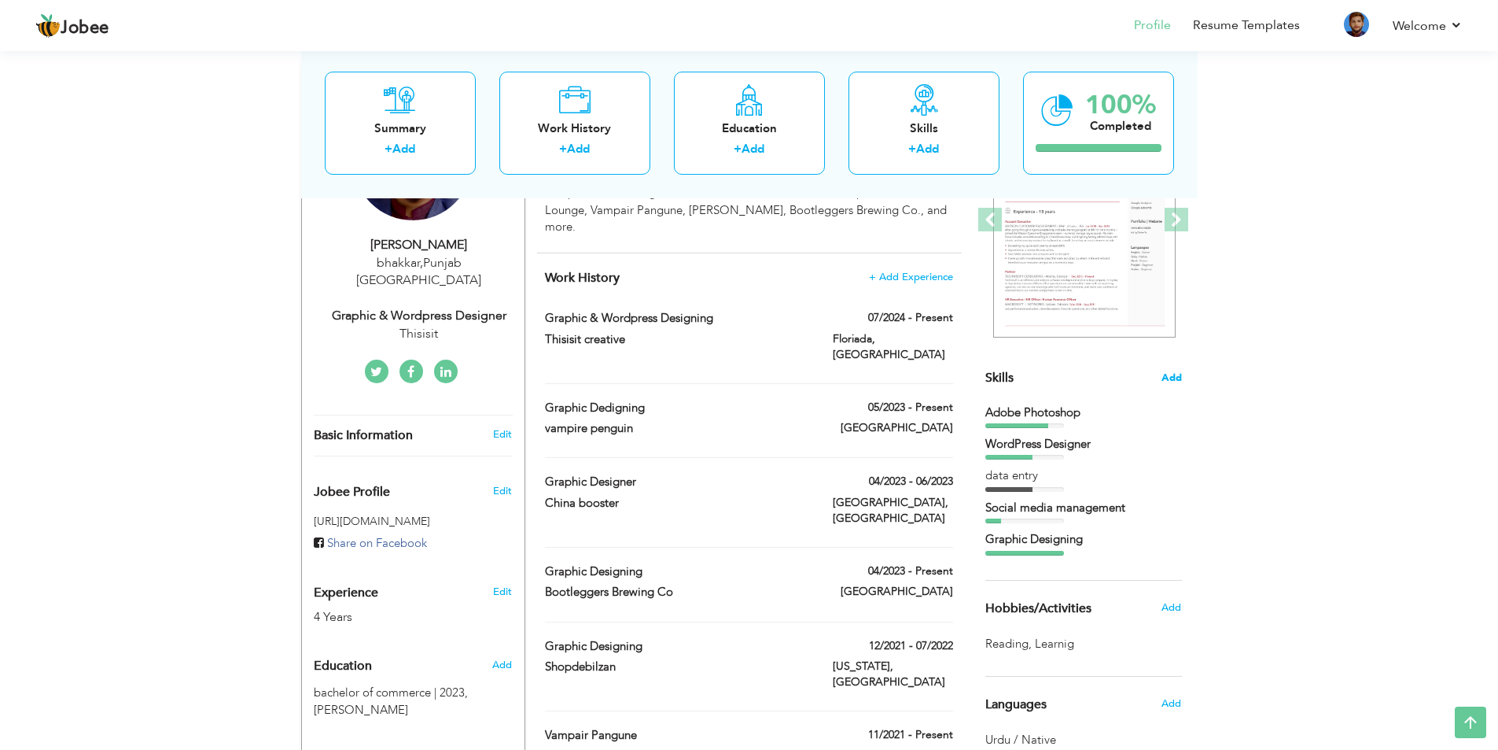
click at [1165, 378] on span "Add" at bounding box center [1172, 377] width 20 height 15
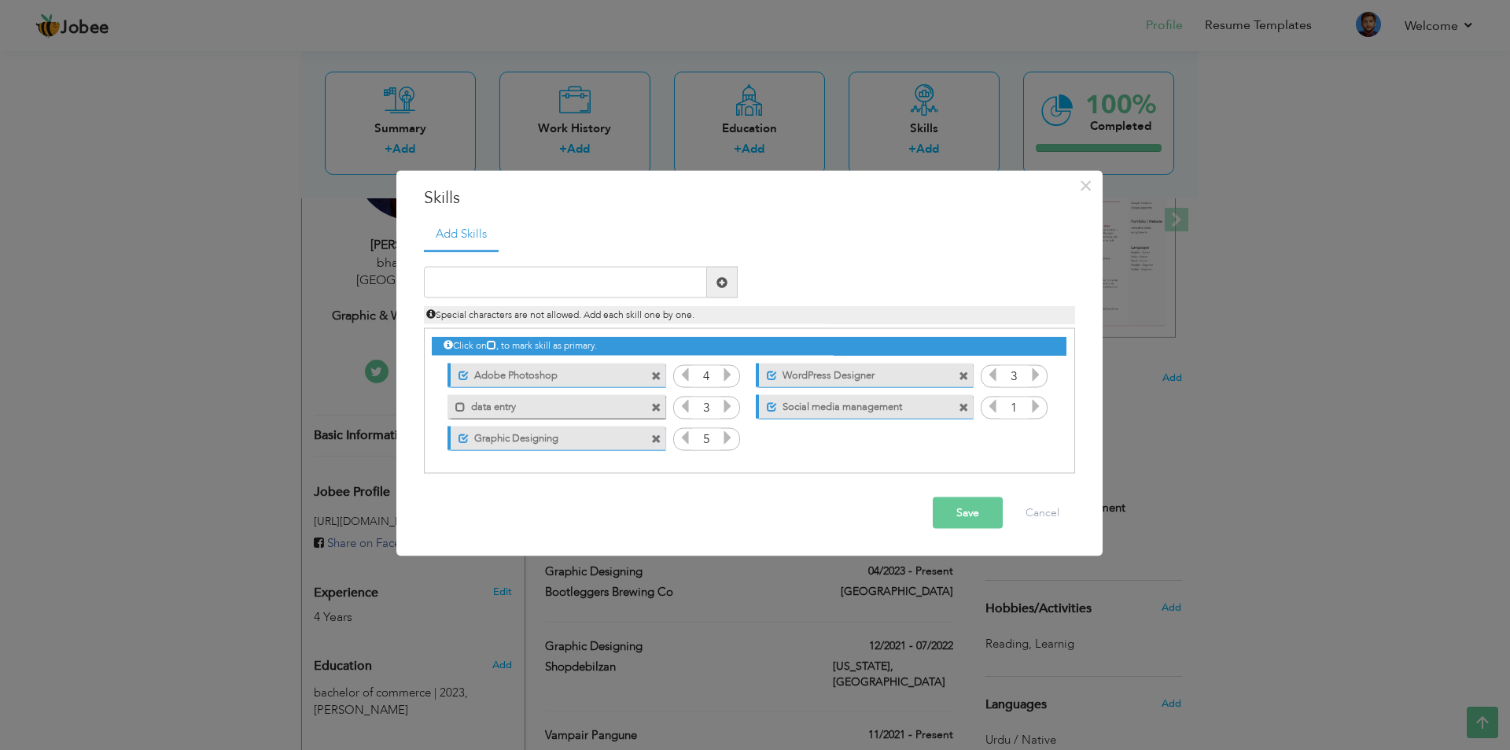
click at [654, 374] on span at bounding box center [656, 375] width 10 height 10
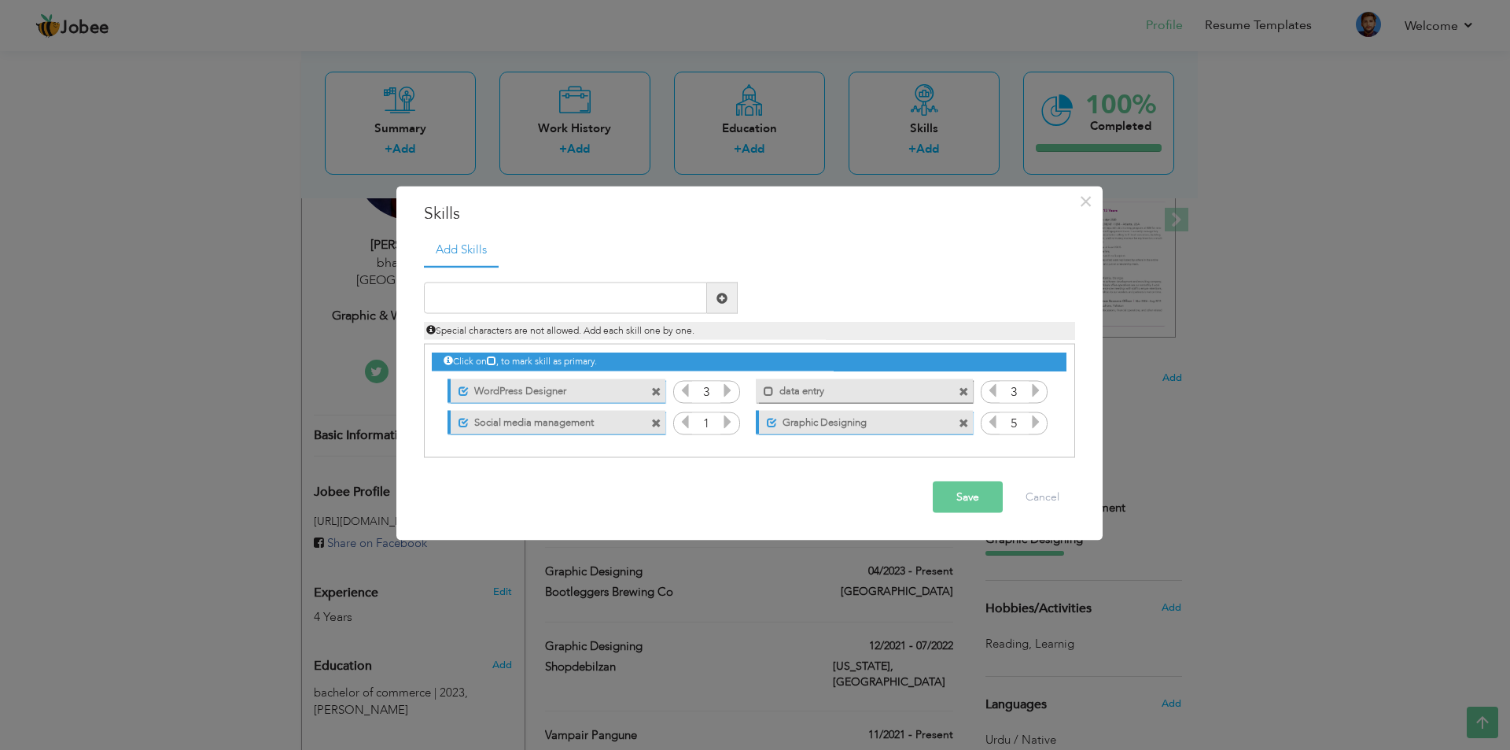
click at [655, 390] on span at bounding box center [656, 391] width 10 height 10
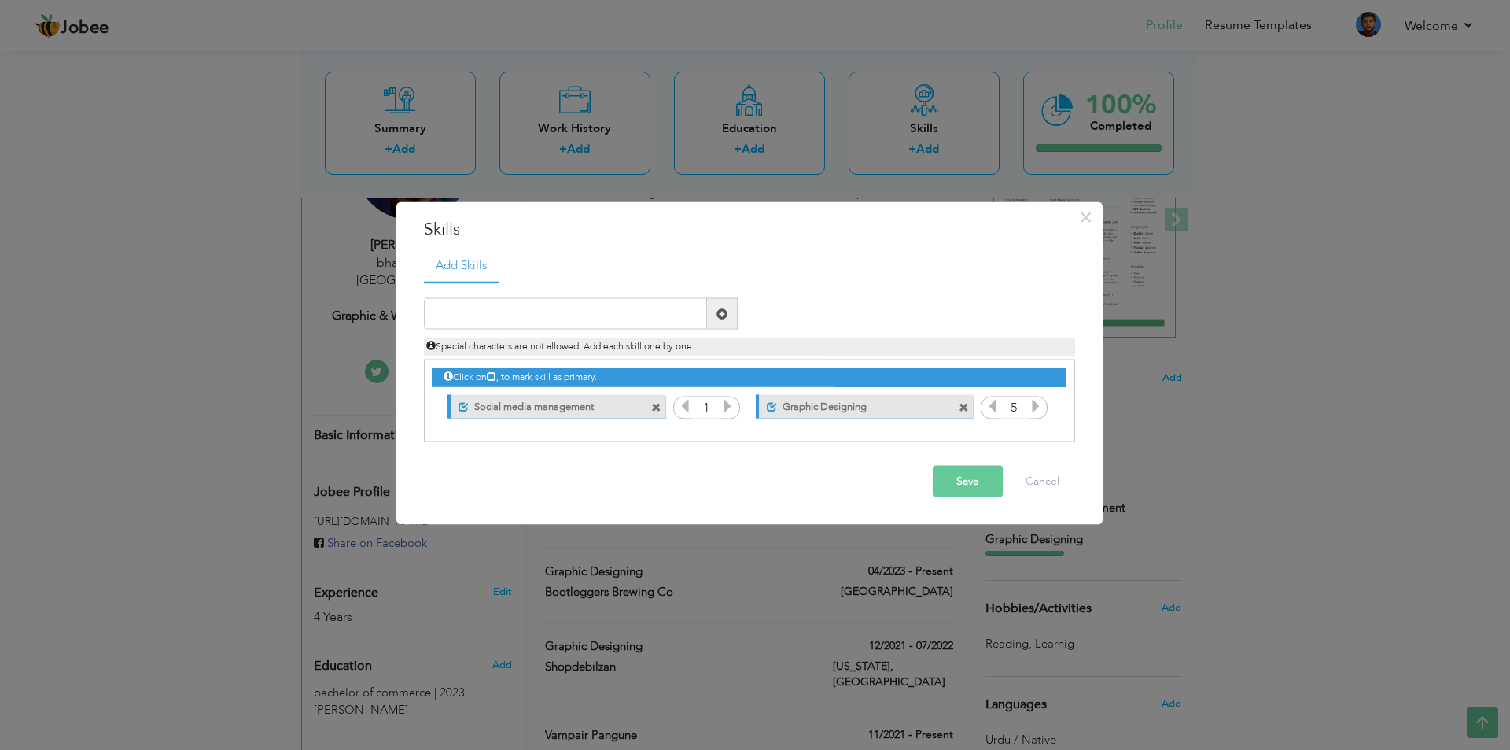
click at [658, 410] on span at bounding box center [656, 407] width 10 height 10
click at [625, 314] on input "text" at bounding box center [565, 313] width 283 height 31
type input "Website Designing"
type input "wordpress & shopify"
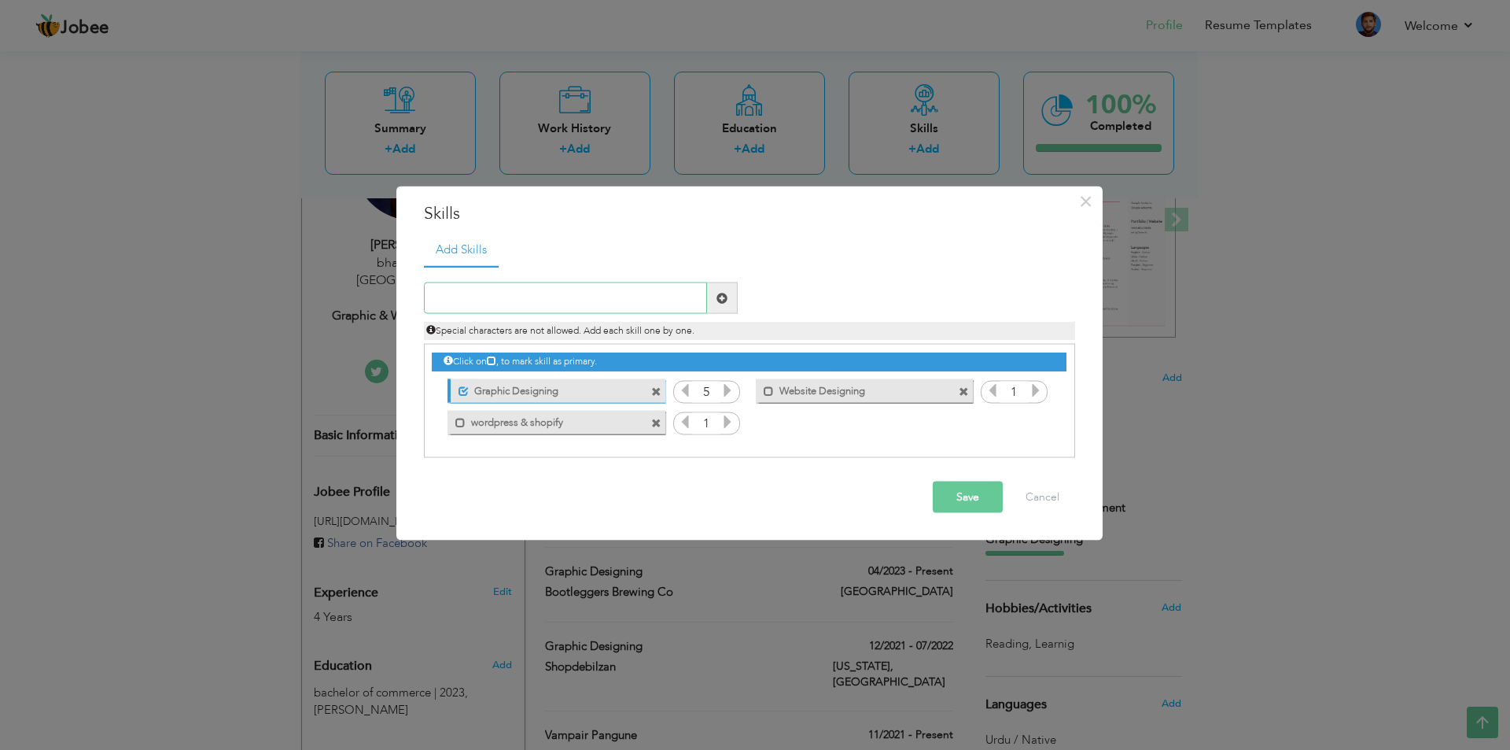
click at [458, 303] on input "text" at bounding box center [565, 297] width 283 height 31
paste input "elementor pro"
type input "elementor pro"
click at [1030, 425] on icon at bounding box center [1036, 422] width 14 height 14
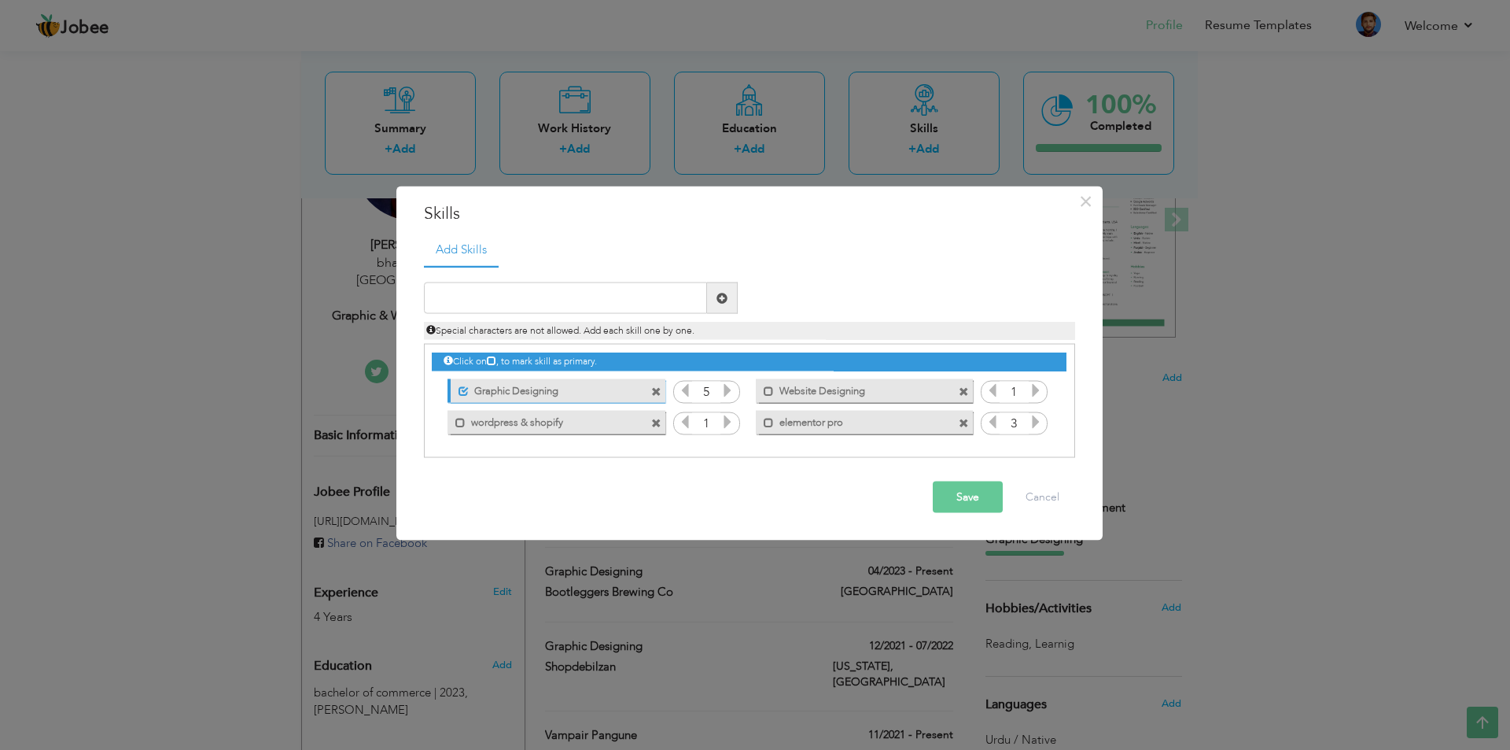
click at [678, 390] on icon at bounding box center [685, 390] width 14 height 14
click at [731, 425] on icon at bounding box center [727, 422] width 14 height 14
click at [1036, 389] on icon at bounding box center [1036, 390] width 14 height 14
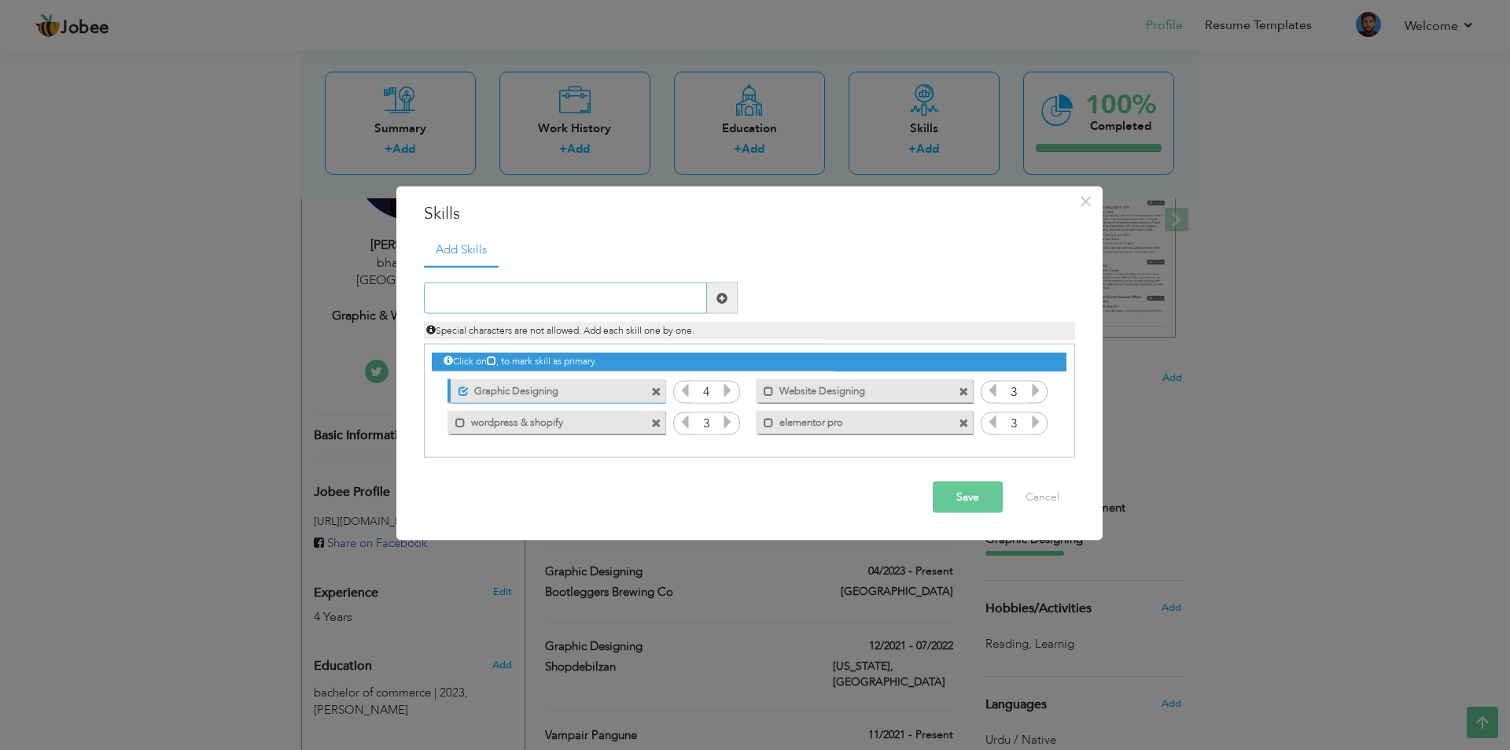
click at [623, 298] on input "text" at bounding box center [565, 297] width 283 height 31
drag, startPoint x: 554, startPoint y: 293, endPoint x: 503, endPoint y: 290, distance: 51.2
click at [503, 290] on input "Socail media mangment" at bounding box center [565, 297] width 283 height 31
paste input "agement"
type input "Socail media management"
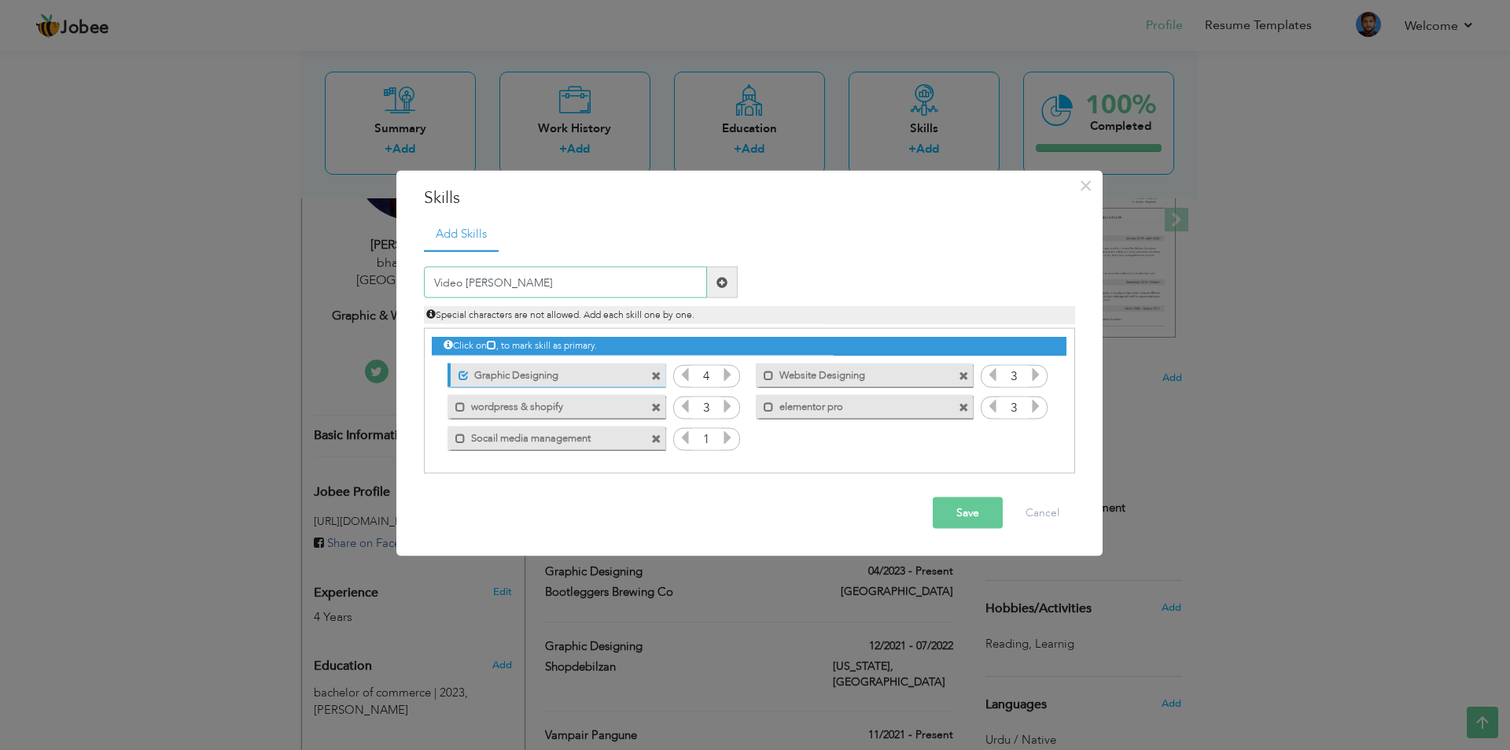
type input "Video eding"
type input "v"
type input "c"
click at [866, 432] on label "Video eding" at bounding box center [853, 436] width 159 height 20
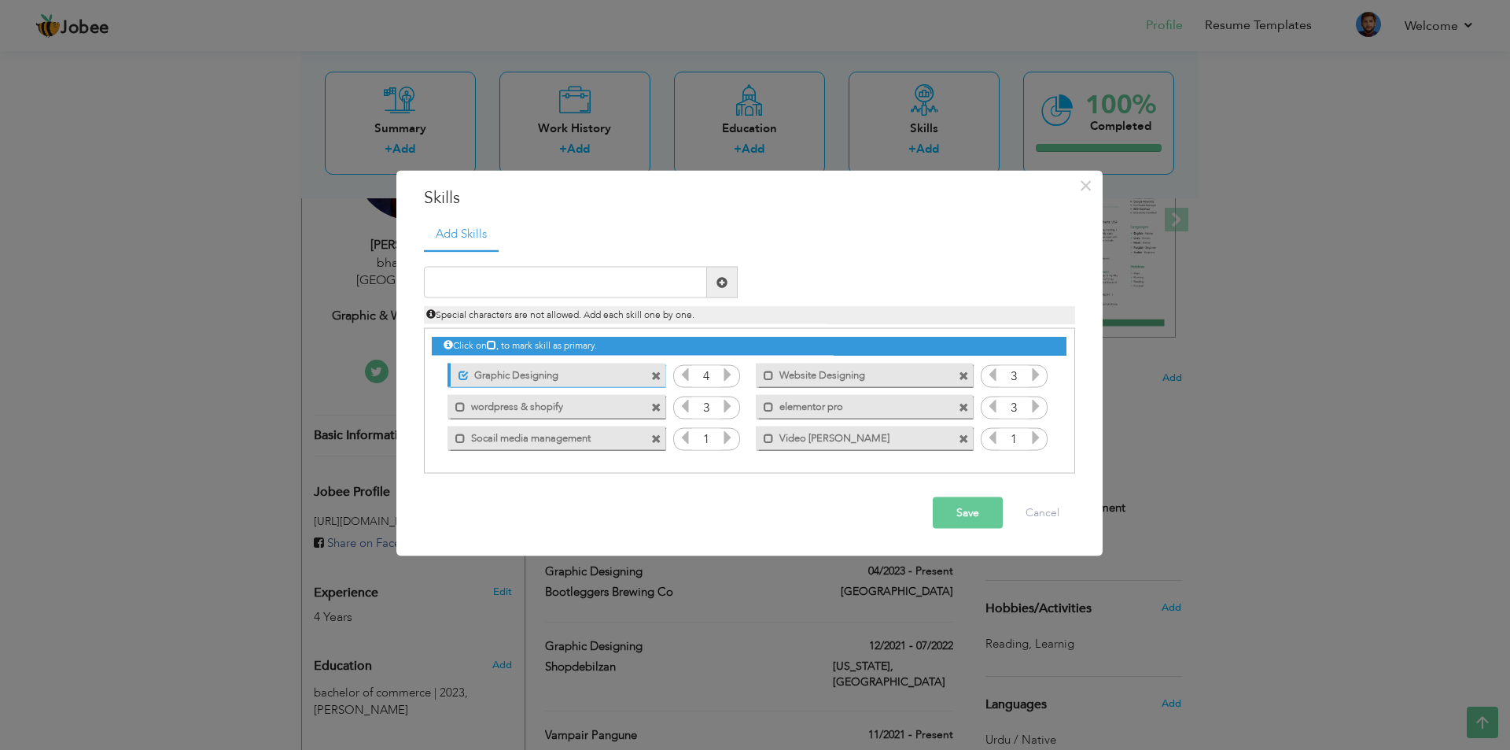
click at [947, 437] on div "Mark as primary skill. Video eding" at bounding box center [864, 438] width 217 height 24
drag, startPoint x: 930, startPoint y: 437, endPoint x: 554, endPoint y: 266, distance: 413.6
click at [554, 266] on div "Duplicate entry" at bounding box center [749, 361] width 651 height 224
click at [967, 440] on span at bounding box center [964, 438] width 10 height 10
click at [497, 283] on input "text" at bounding box center [565, 282] width 283 height 31
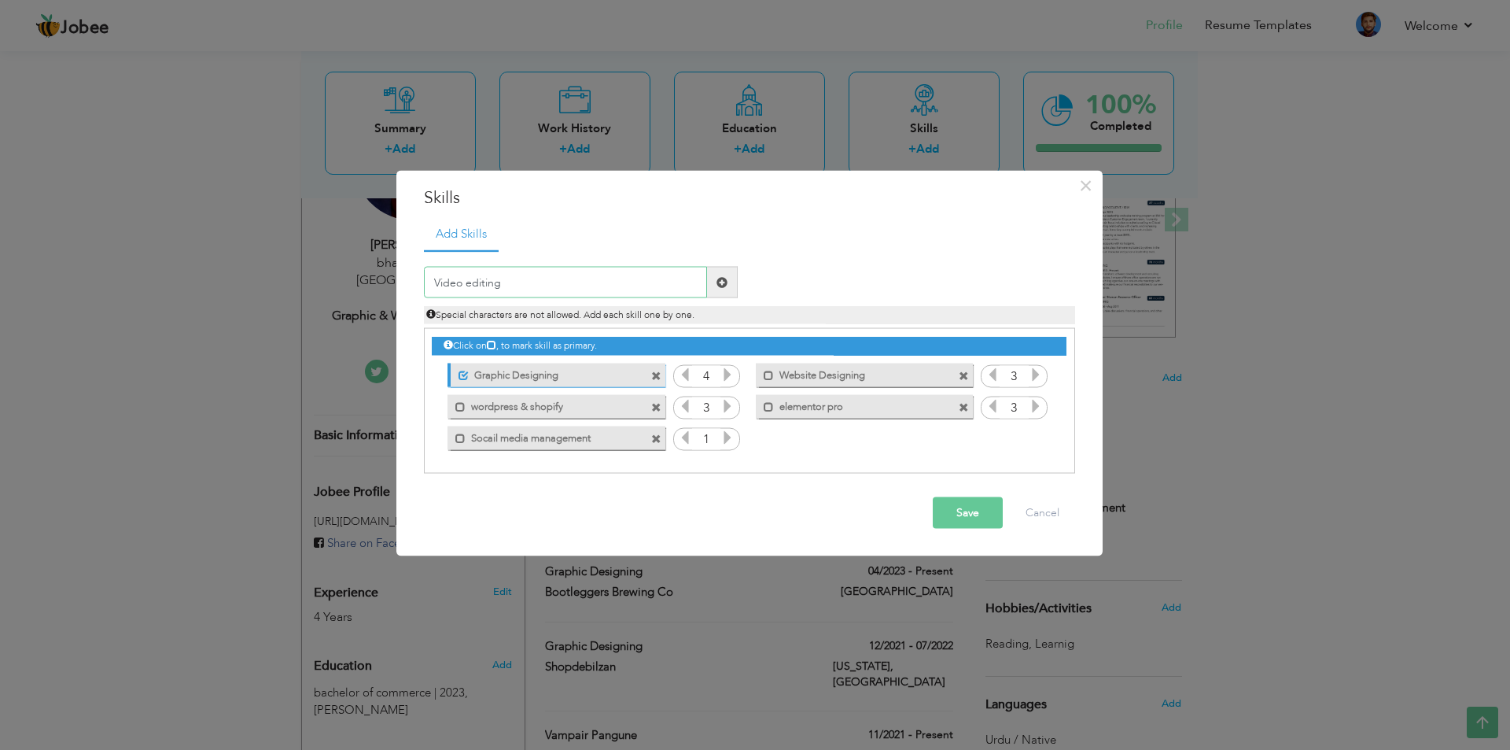
type input "Video editing"
click at [770, 376] on span at bounding box center [769, 375] width 10 height 10
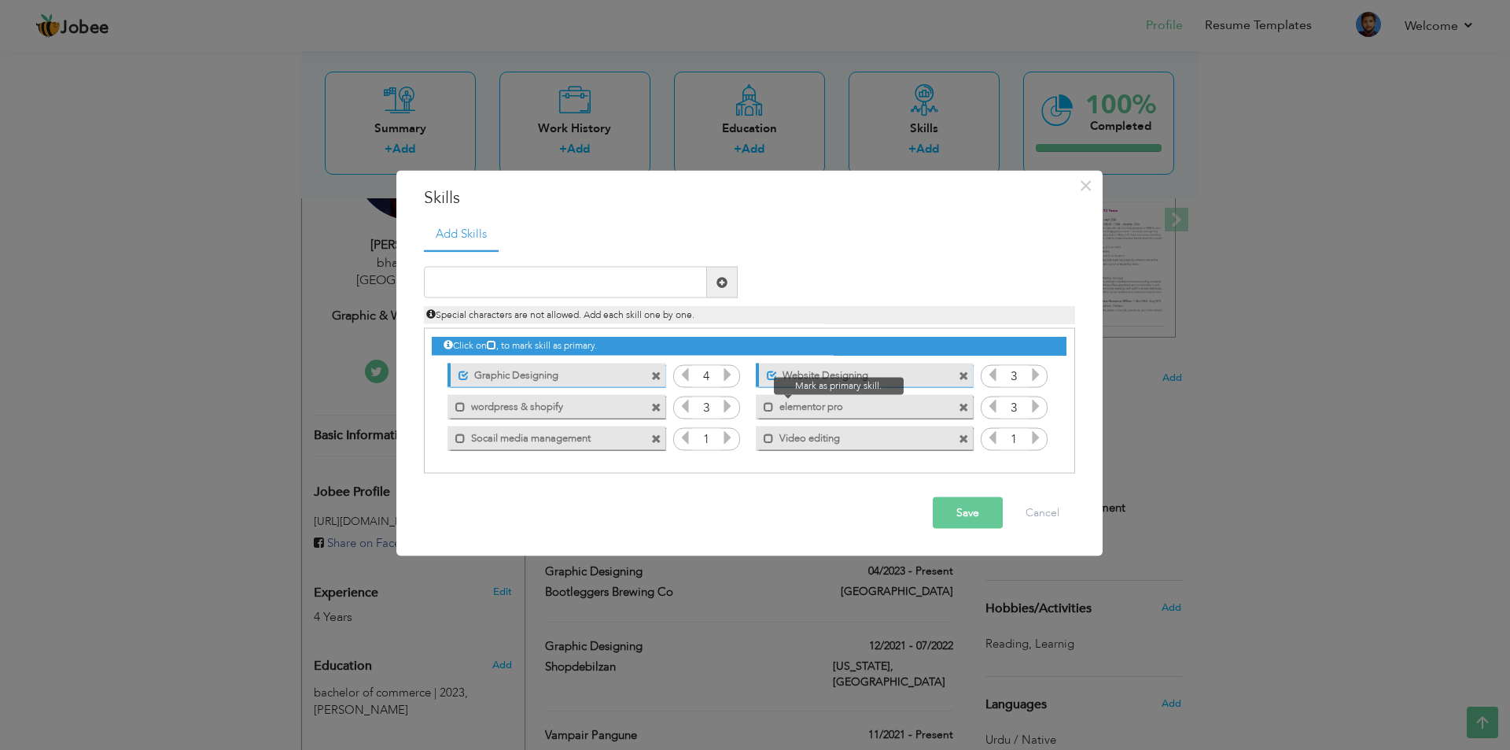
click at [762, 404] on span at bounding box center [765, 402] width 18 height 16
click at [731, 442] on icon at bounding box center [727, 437] width 14 height 14
click at [687, 442] on icon at bounding box center [685, 437] width 14 height 14
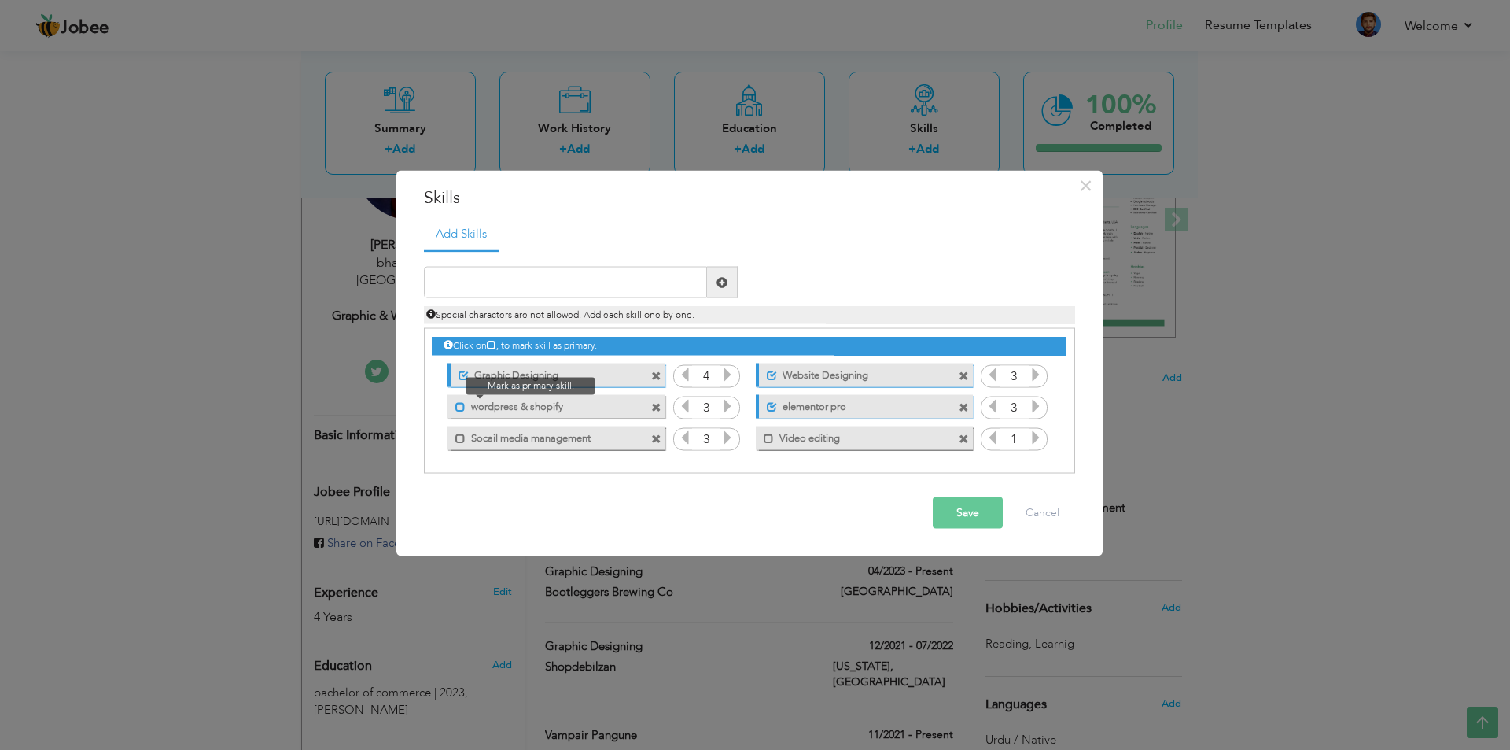
click at [461, 405] on span at bounding box center [460, 406] width 10 height 10
click at [1037, 441] on icon at bounding box center [1036, 437] width 14 height 14
click at [460, 436] on span at bounding box center [460, 438] width 10 height 10
click at [769, 442] on span at bounding box center [769, 438] width 10 height 10
click at [972, 521] on button "Save" at bounding box center [968, 512] width 70 height 31
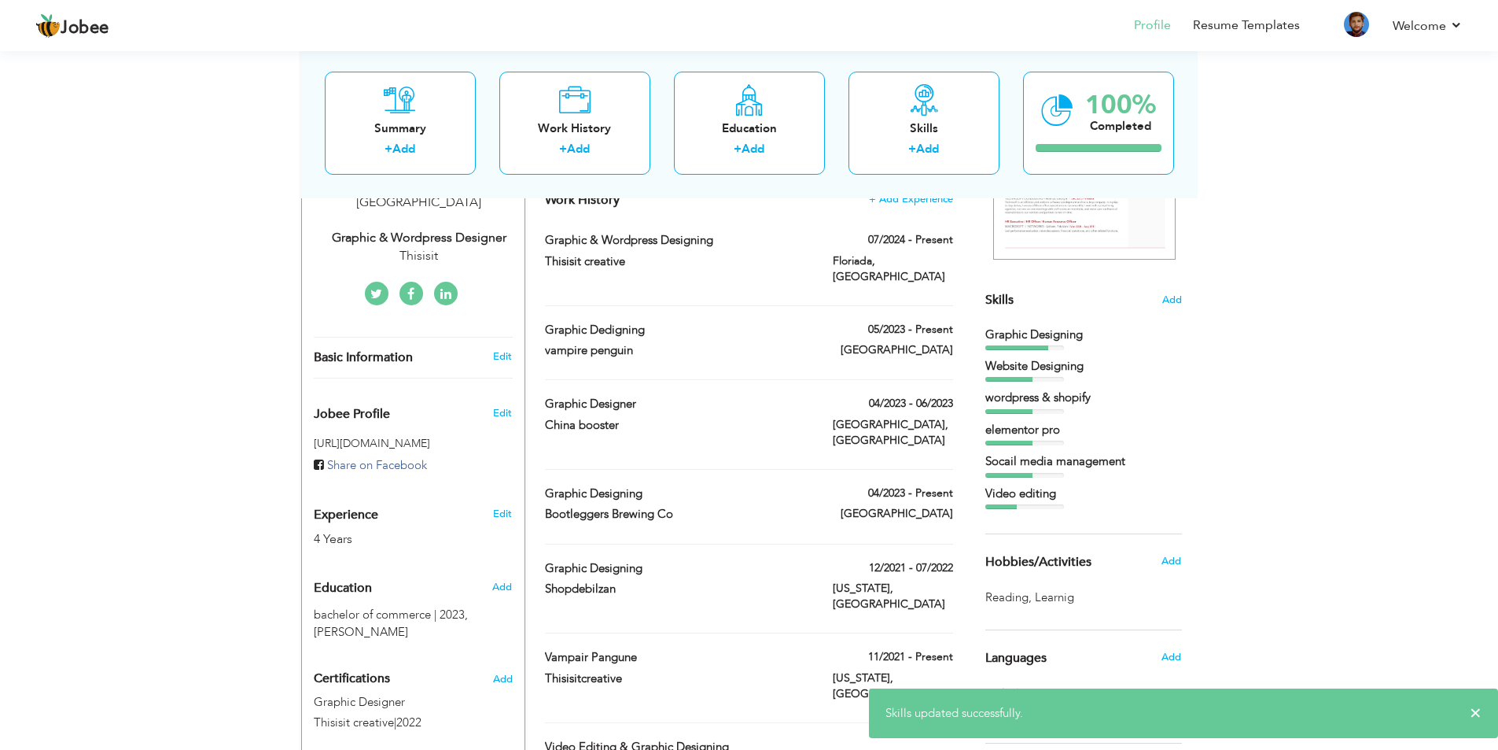
scroll to position [315, 0]
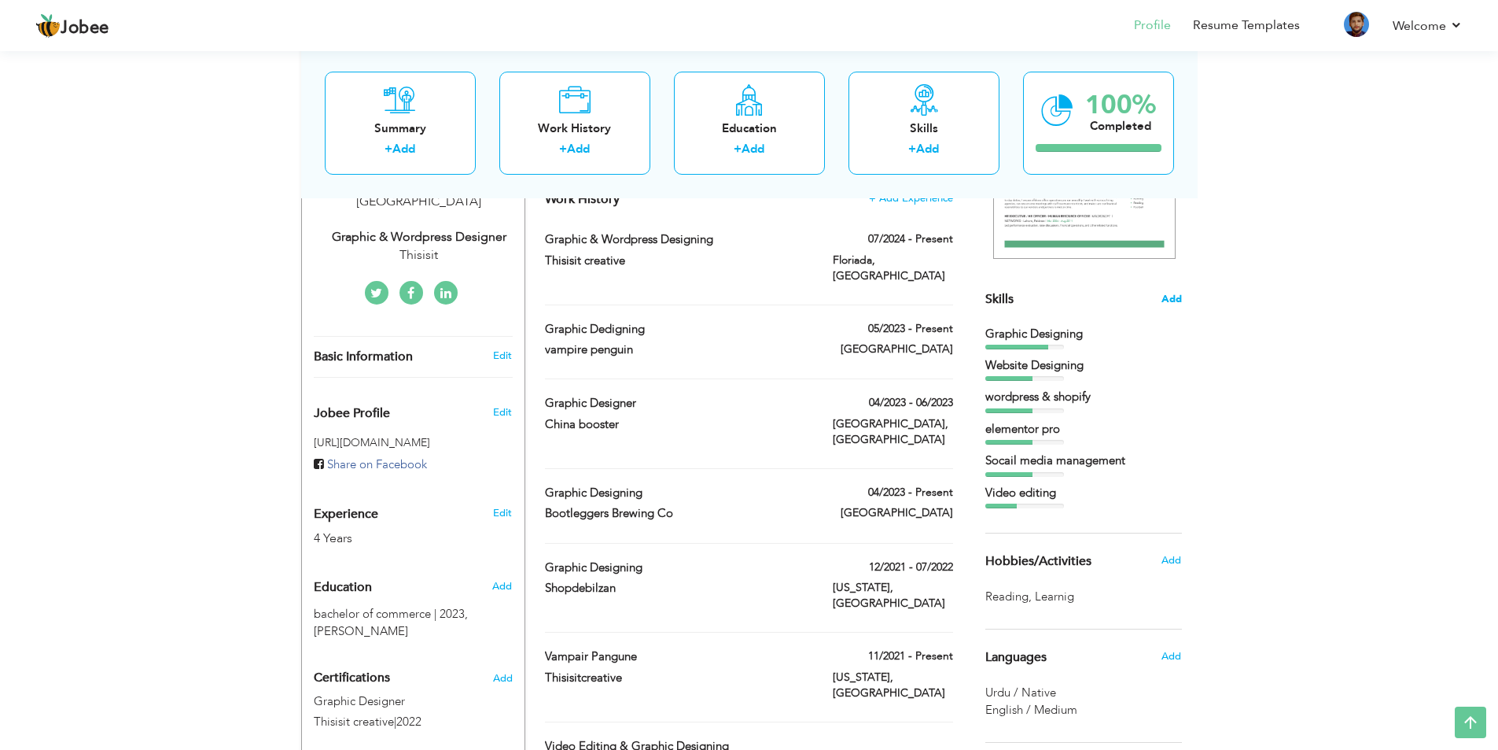
click at [1176, 298] on span "Add" at bounding box center [1172, 299] width 20 height 15
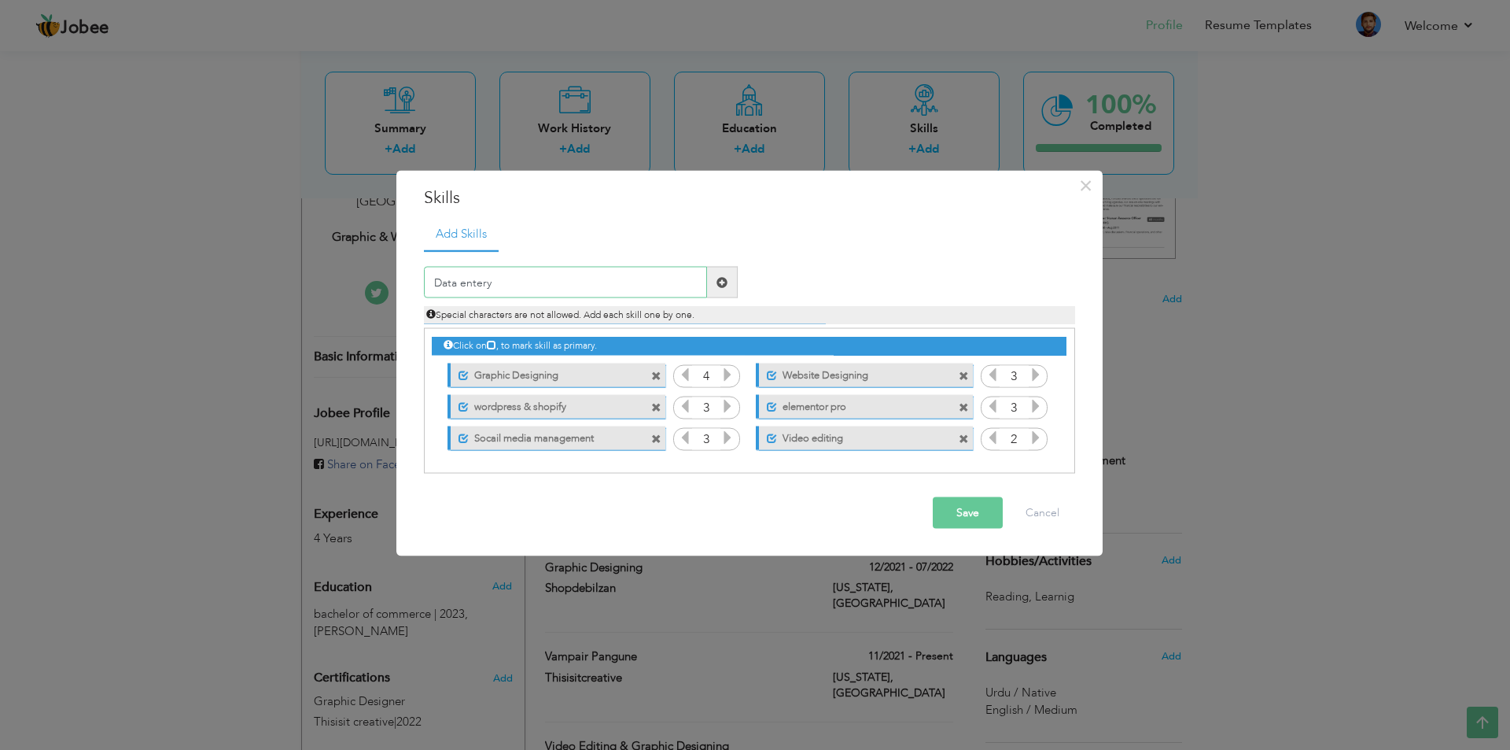
type input "Data entery"
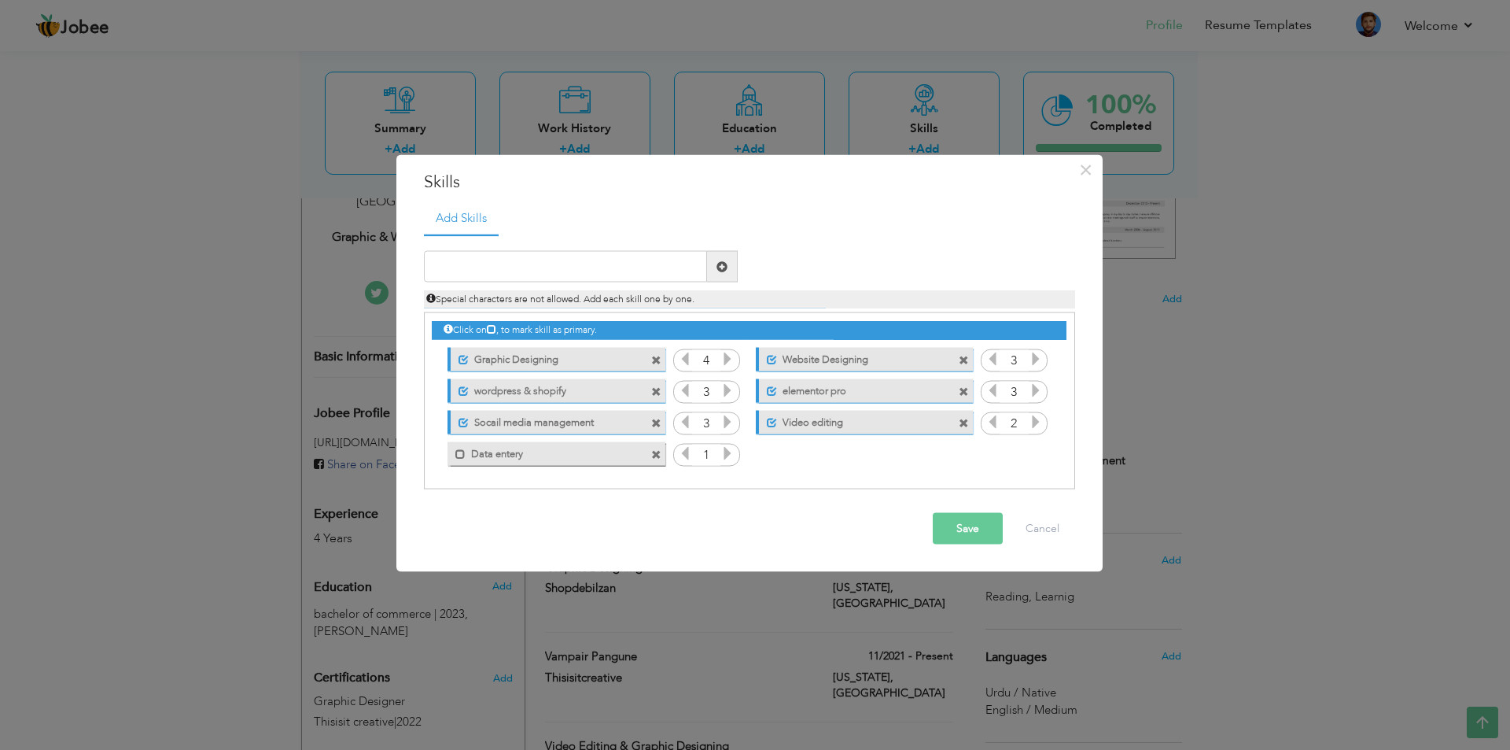
click at [732, 455] on icon at bounding box center [727, 453] width 14 height 14
click at [970, 543] on button "Save" at bounding box center [968, 528] width 70 height 31
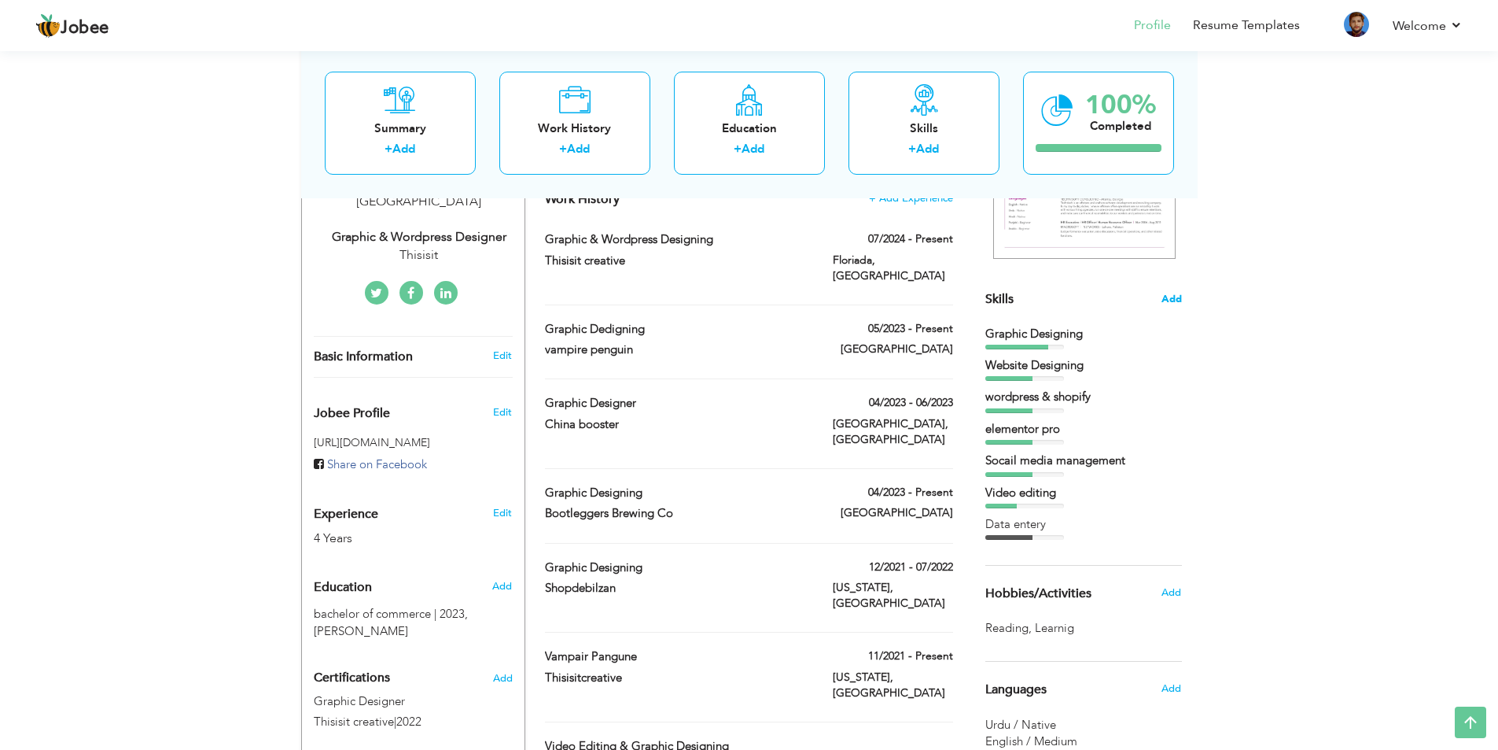
click at [1178, 293] on span "Add" at bounding box center [1172, 299] width 20 height 15
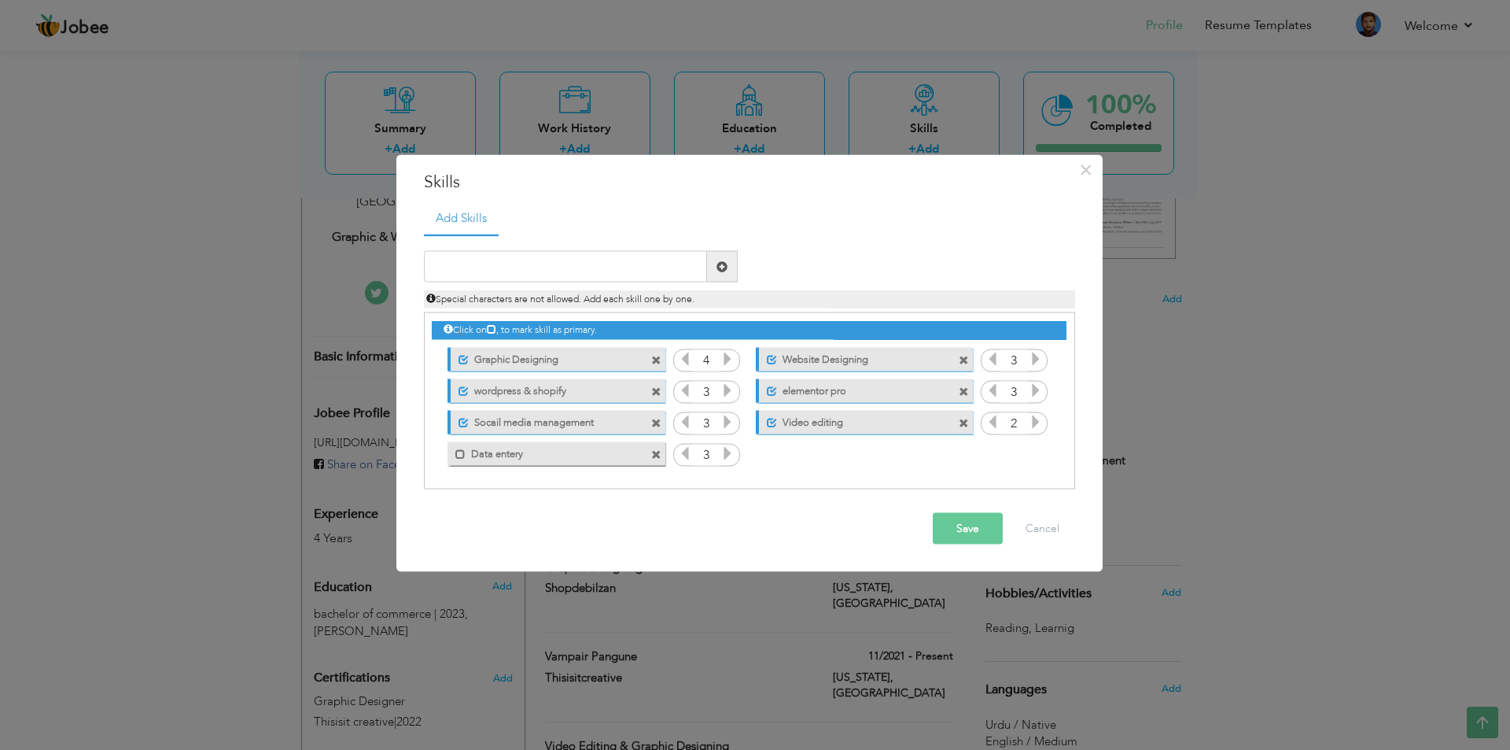
click at [534, 458] on label "Data entery" at bounding box center [545, 451] width 159 height 20
click at [966, 529] on button "Save" at bounding box center [968, 528] width 70 height 31
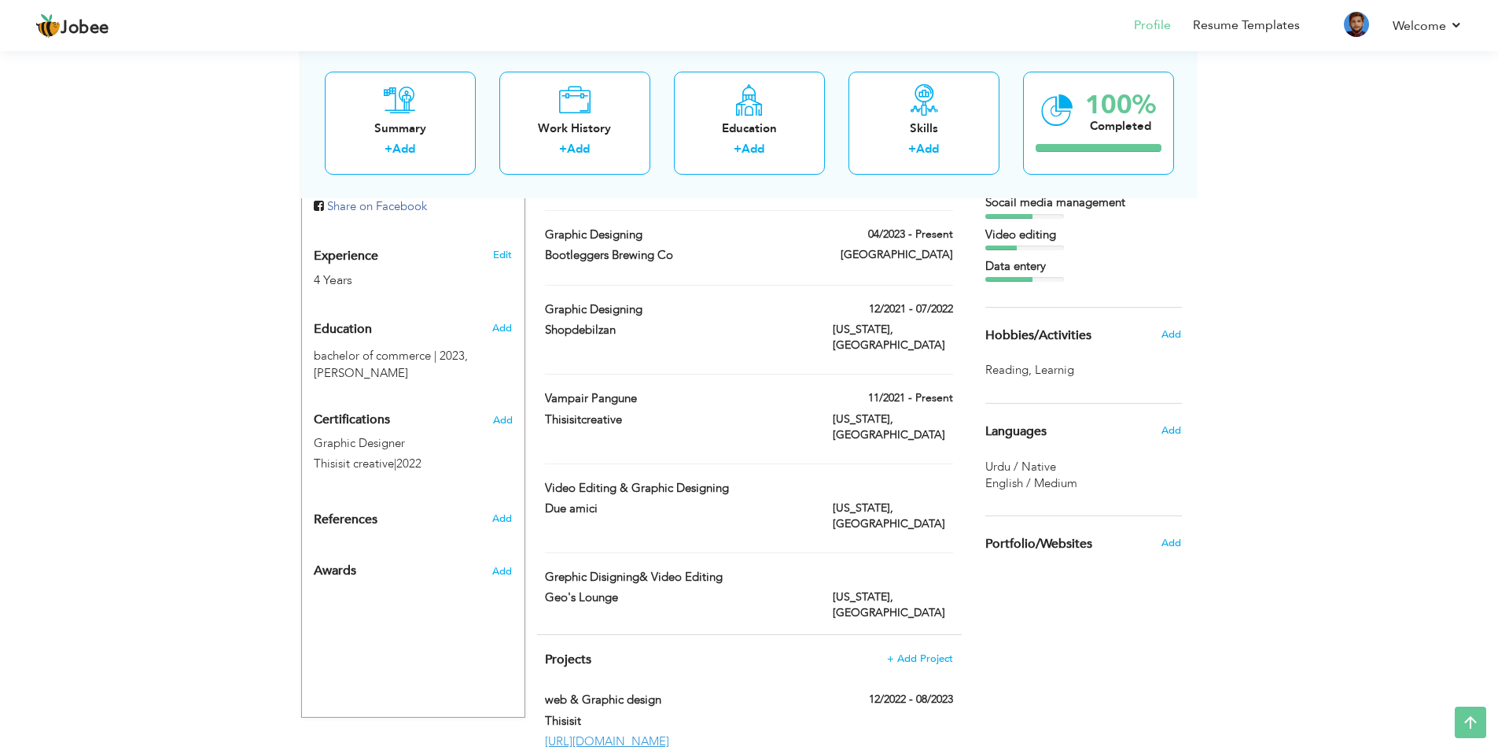
scroll to position [584, 0]
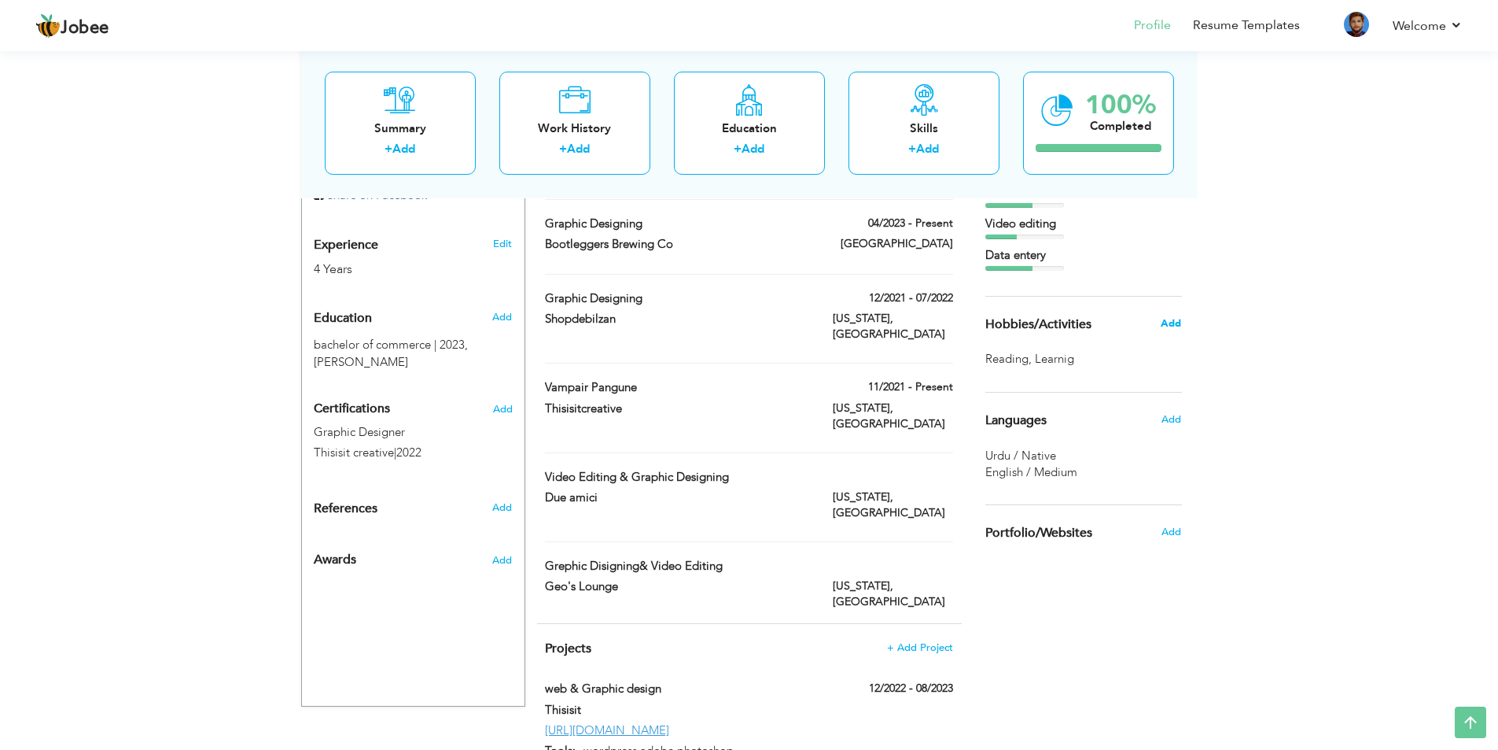
click at [1177, 321] on span "Add" at bounding box center [1171, 323] width 20 height 14
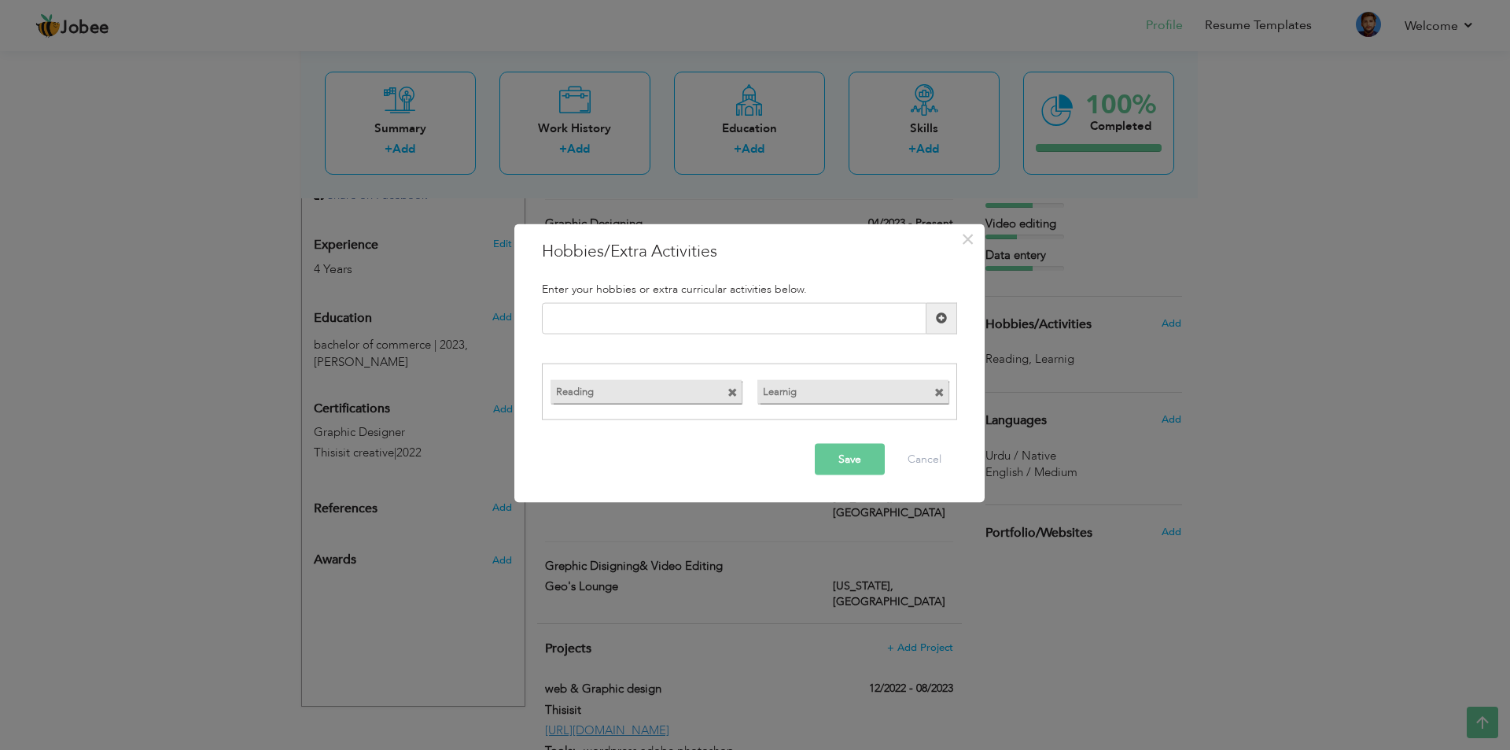
click at [938, 392] on span at bounding box center [939, 393] width 10 height 10
click at [734, 389] on span at bounding box center [733, 393] width 10 height 10
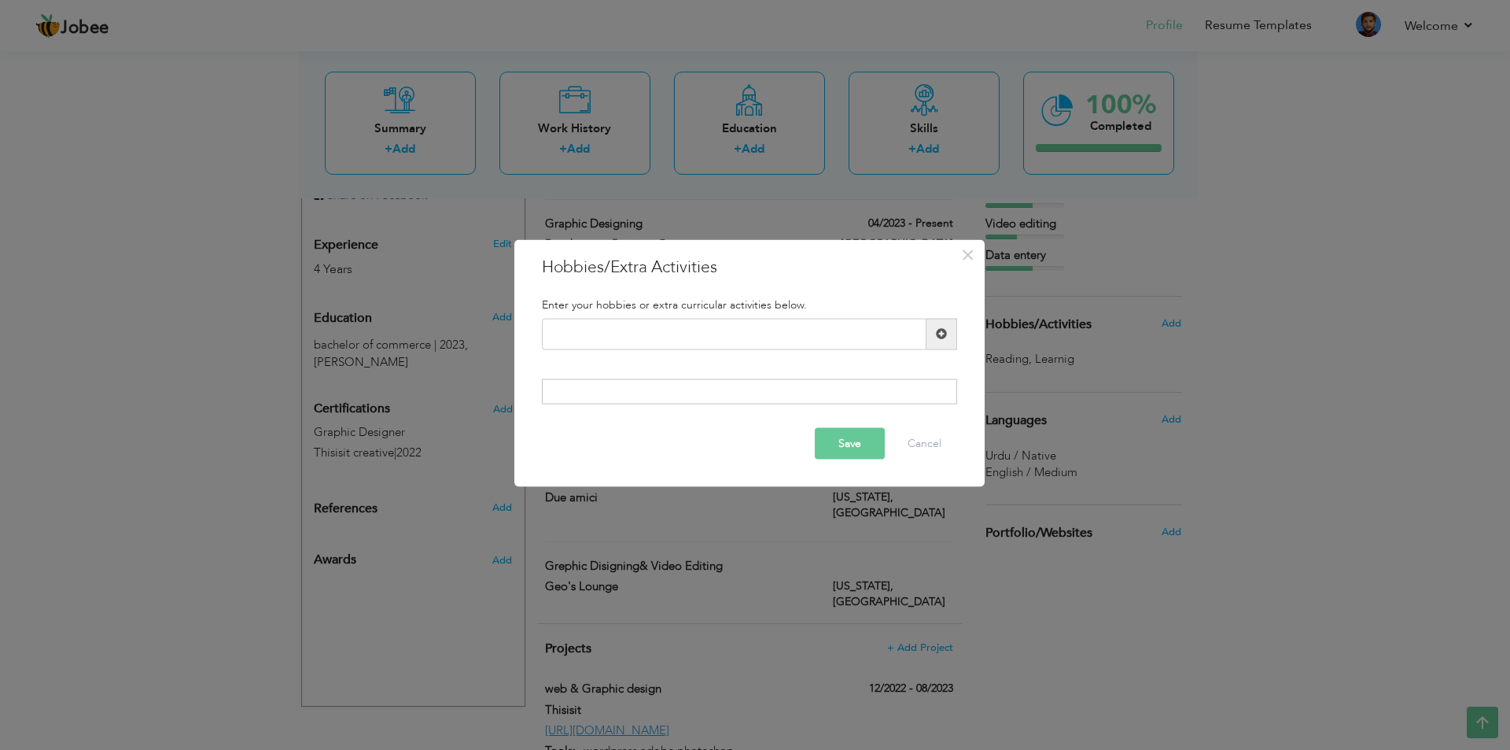
click at [860, 447] on button "Save" at bounding box center [850, 443] width 70 height 31
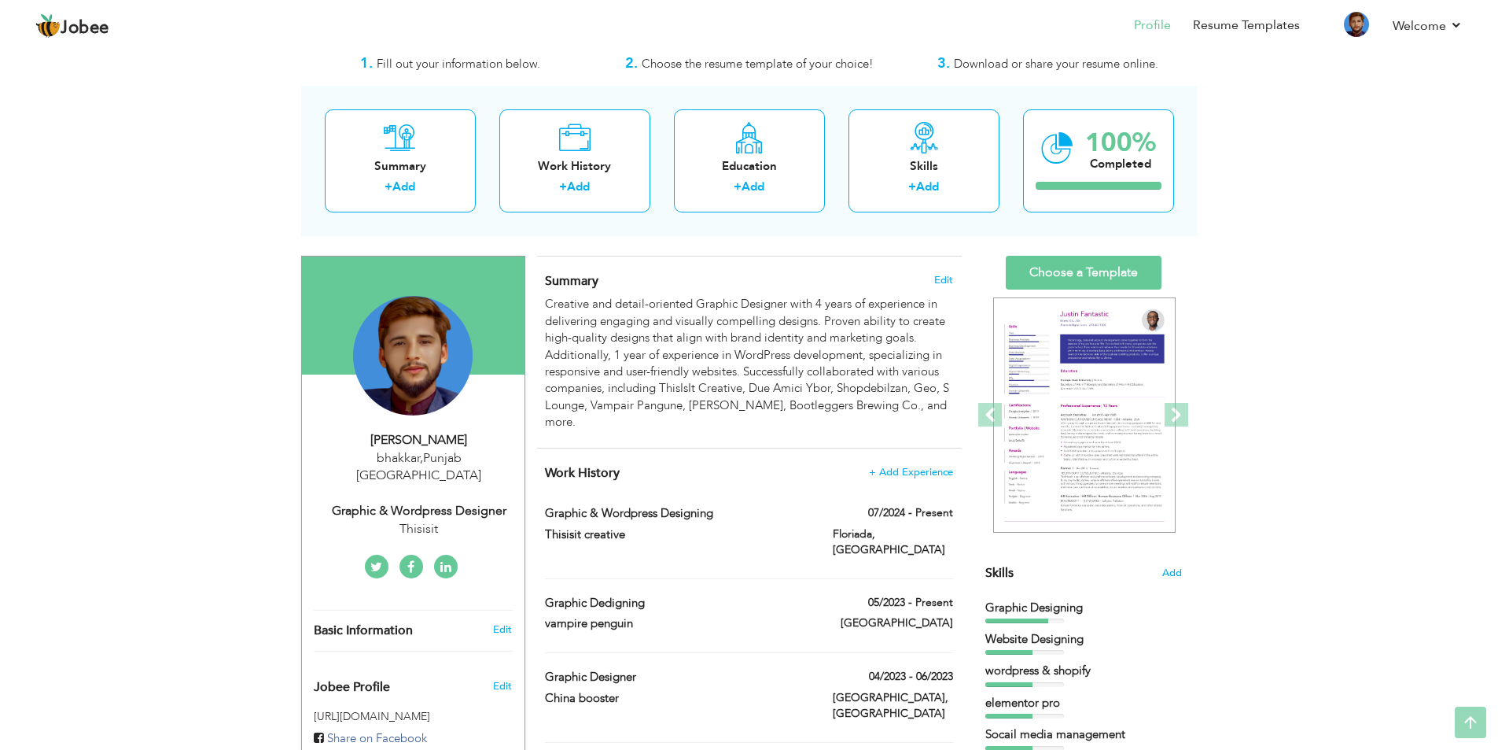
scroll to position [0, 0]
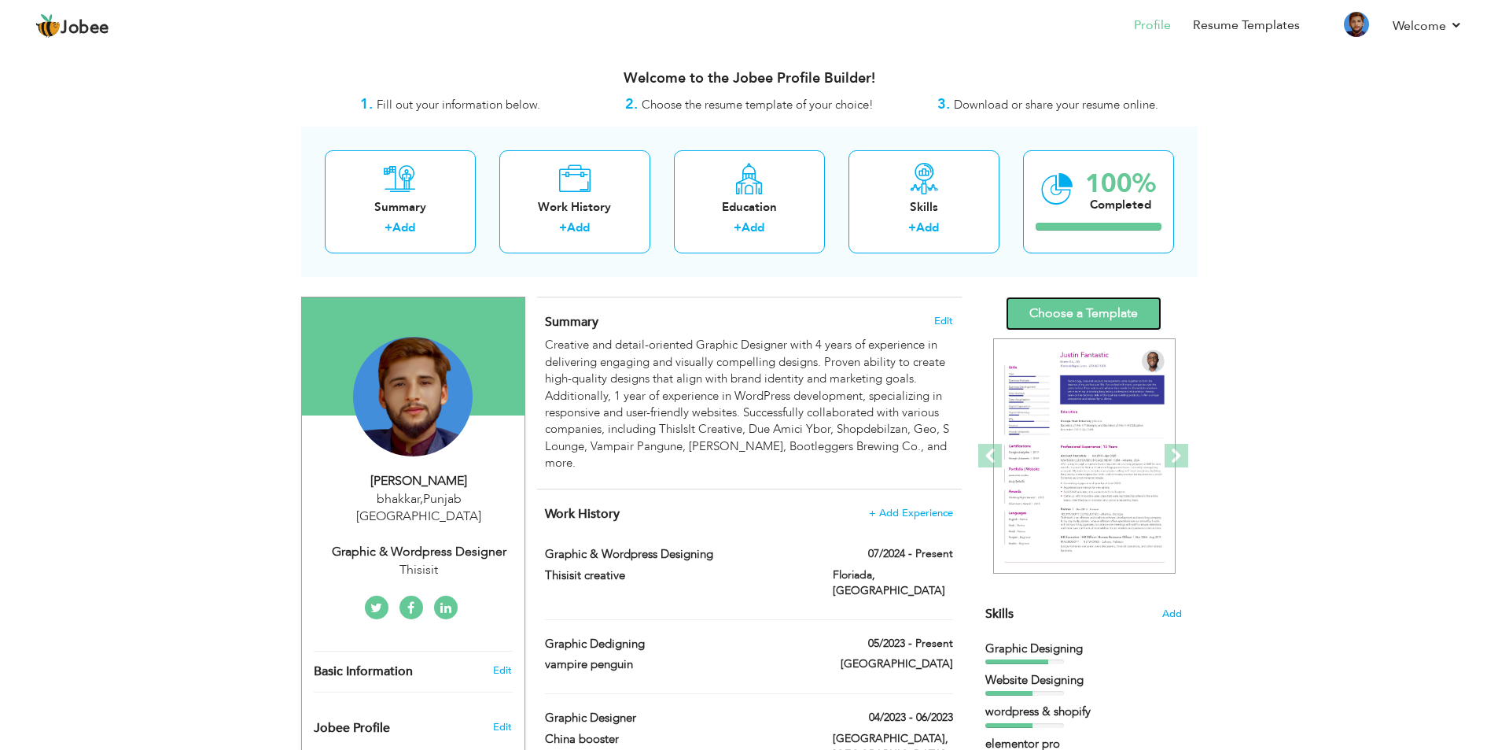
click at [1027, 315] on link "Choose a Template" at bounding box center [1084, 314] width 156 height 34
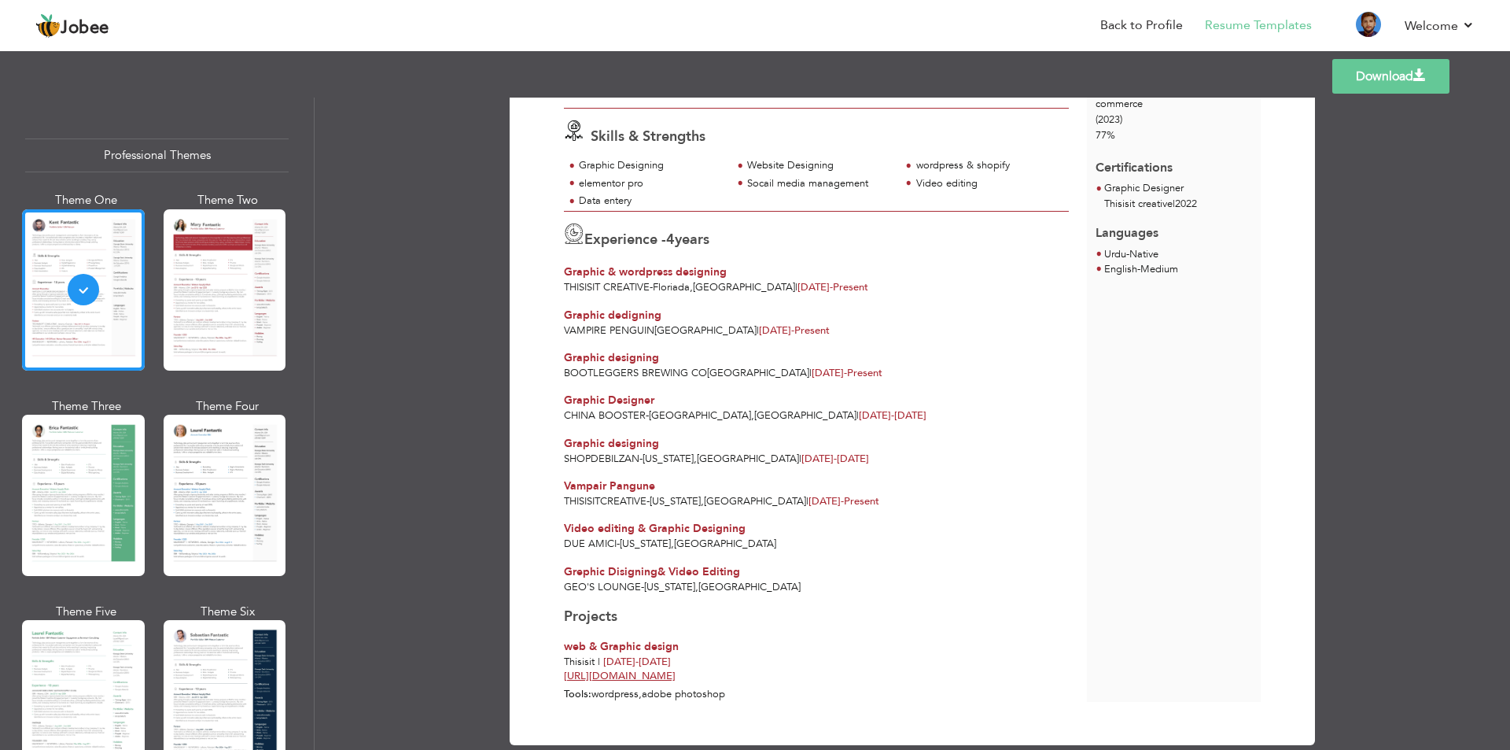
scroll to position [241, 0]
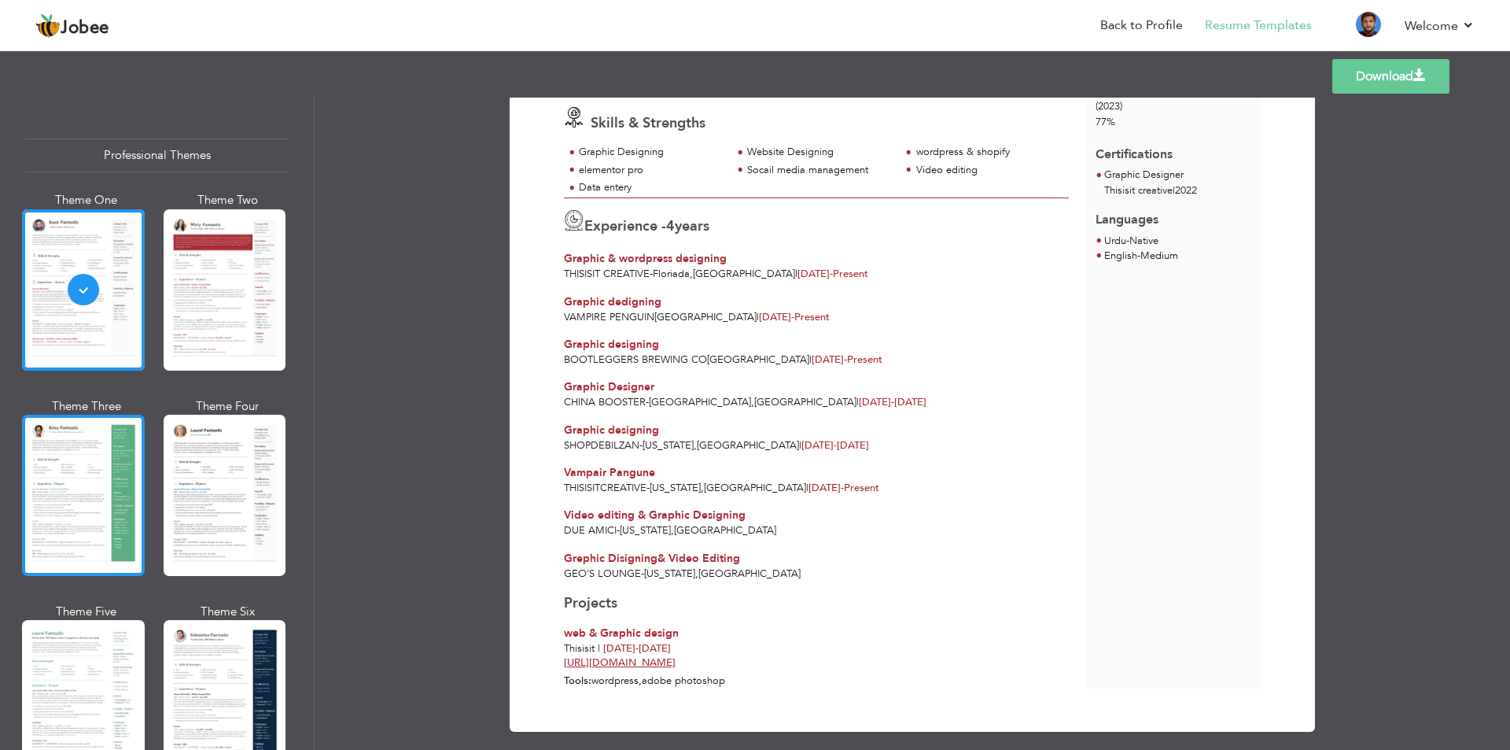
click at [54, 437] on div at bounding box center [83, 495] width 123 height 161
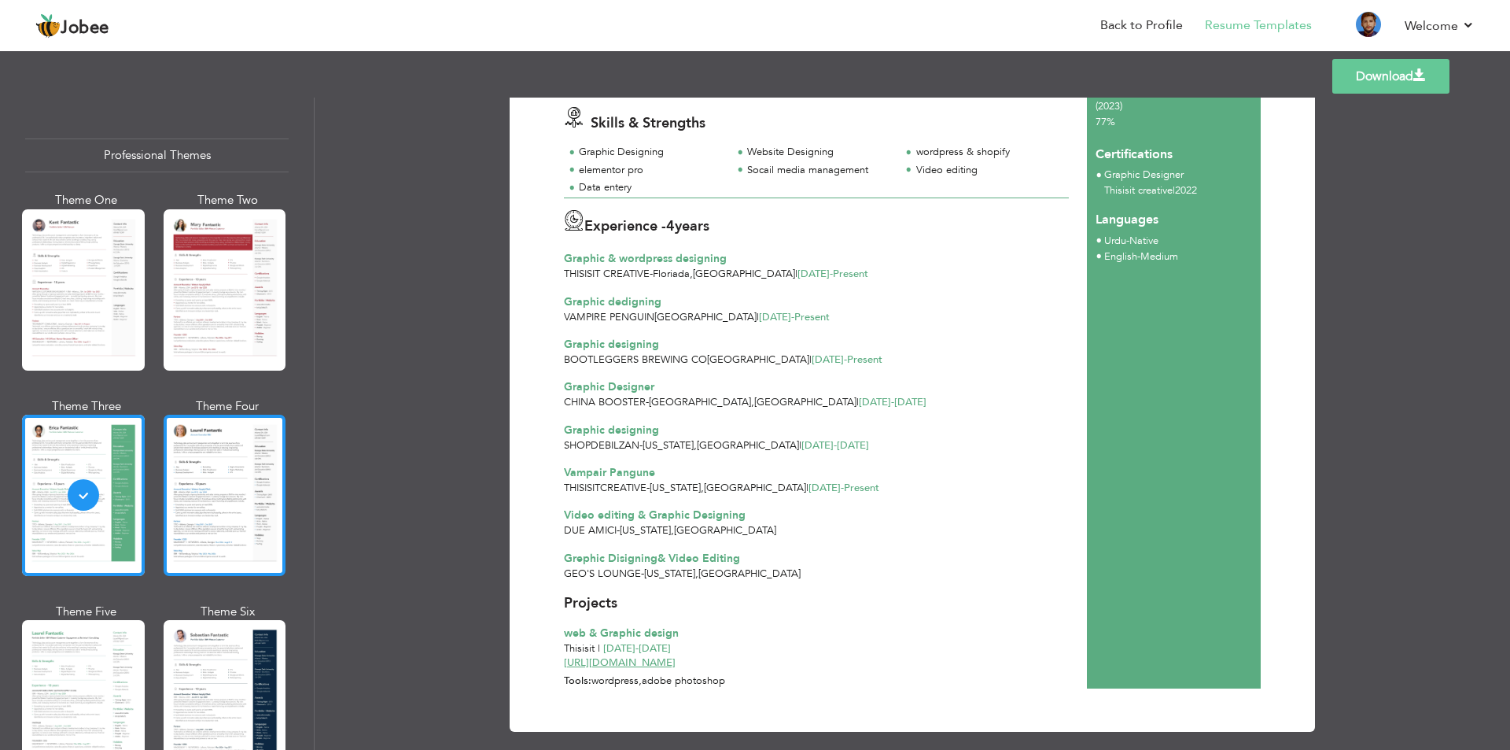
click at [266, 482] on div at bounding box center [225, 495] width 123 height 161
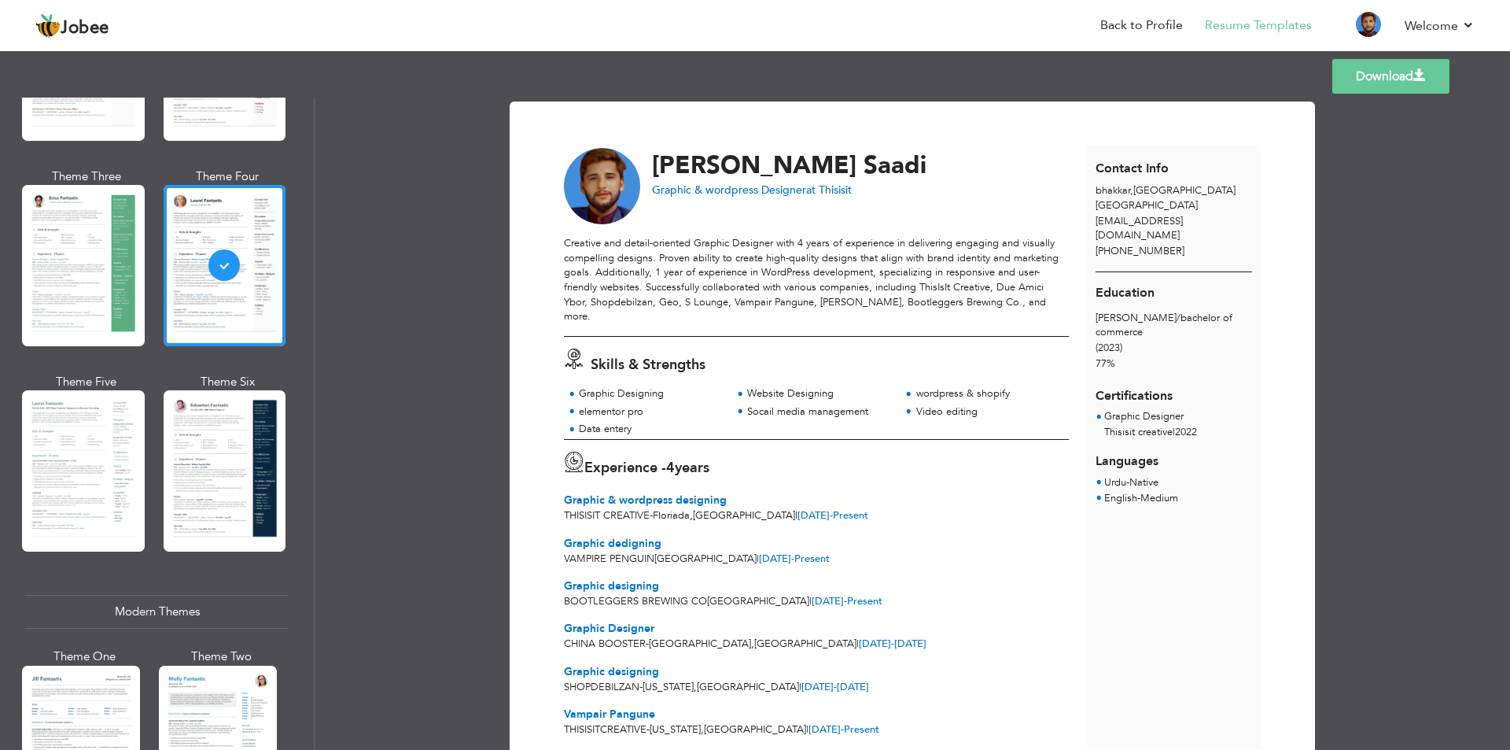
scroll to position [236, 0]
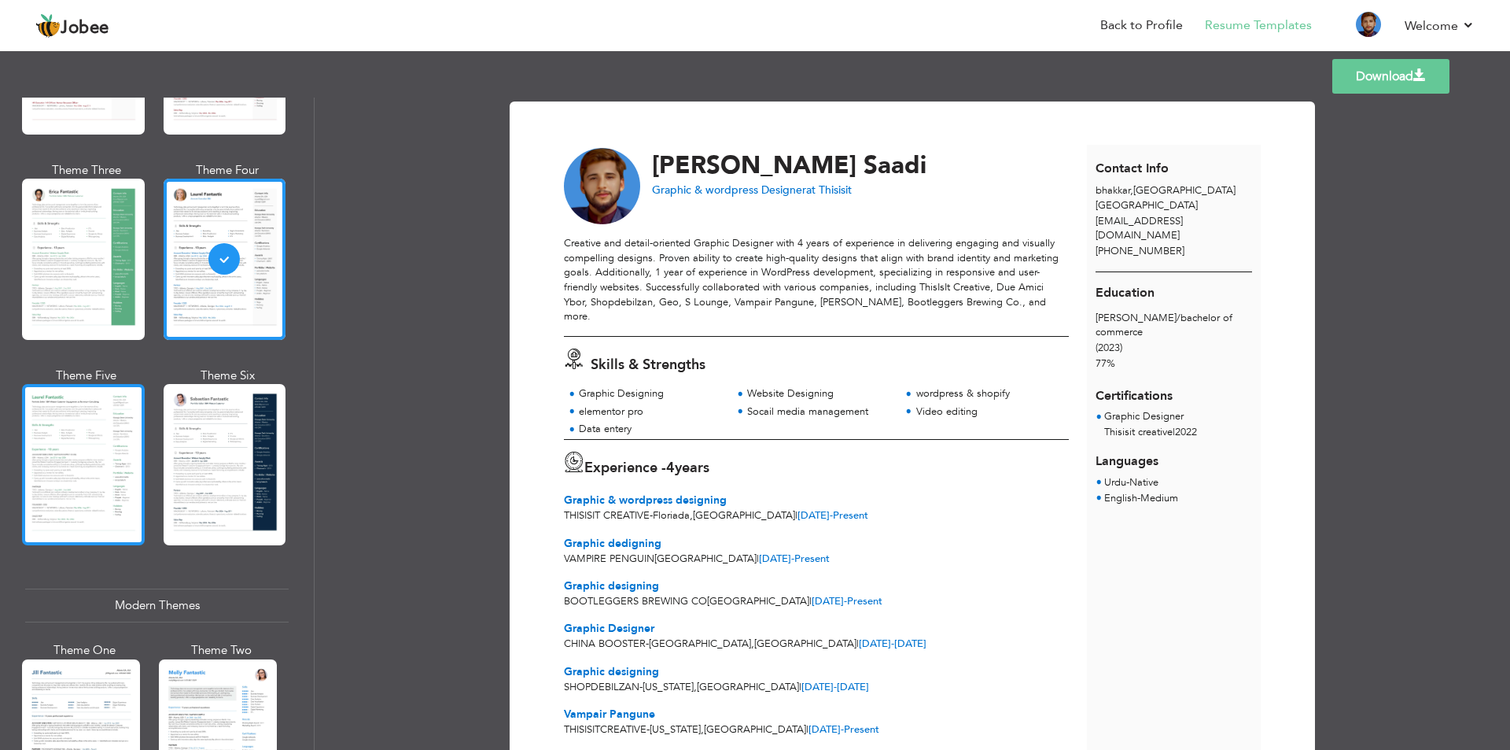
click at [83, 471] on div at bounding box center [83, 464] width 123 height 161
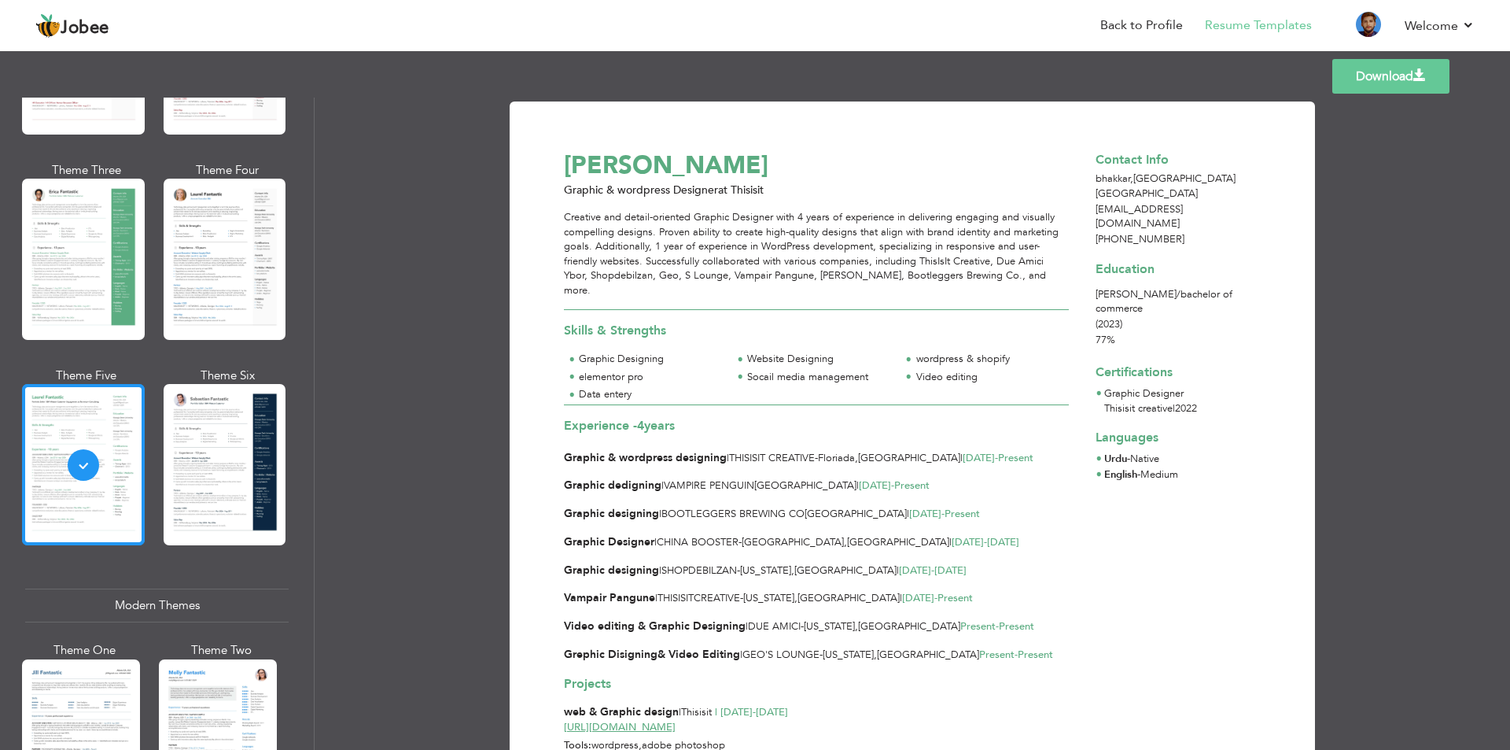
scroll to position [315, 0]
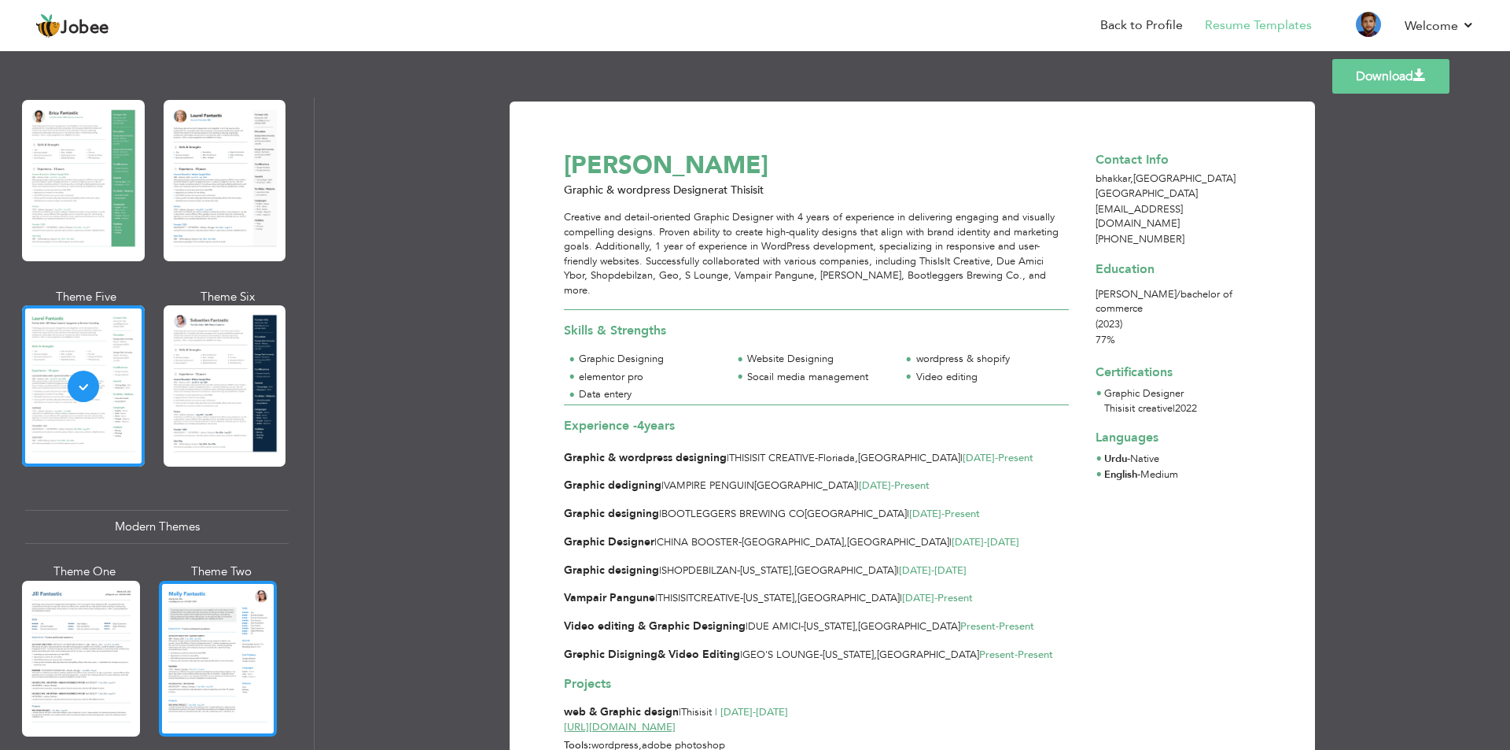
click at [185, 601] on div at bounding box center [218, 658] width 118 height 156
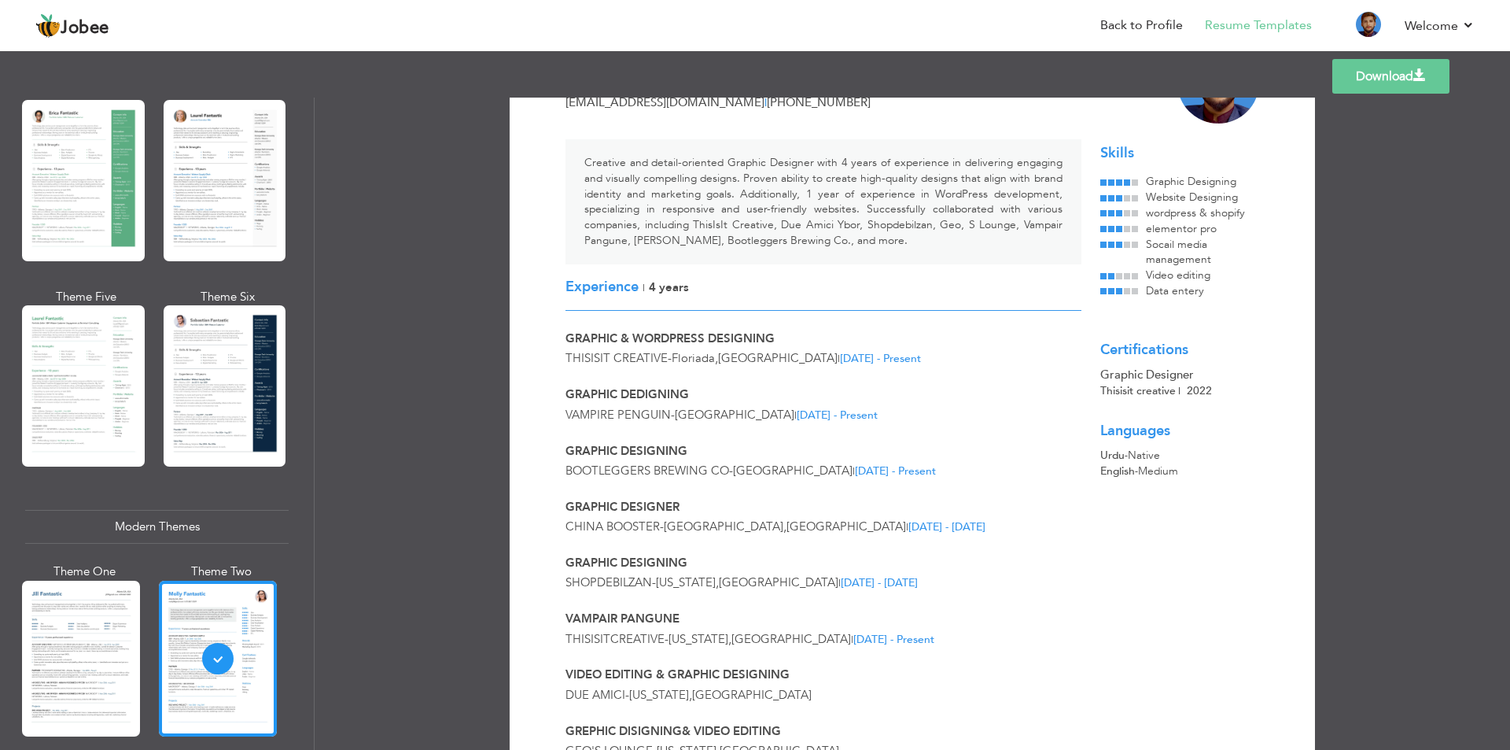
scroll to position [75, 0]
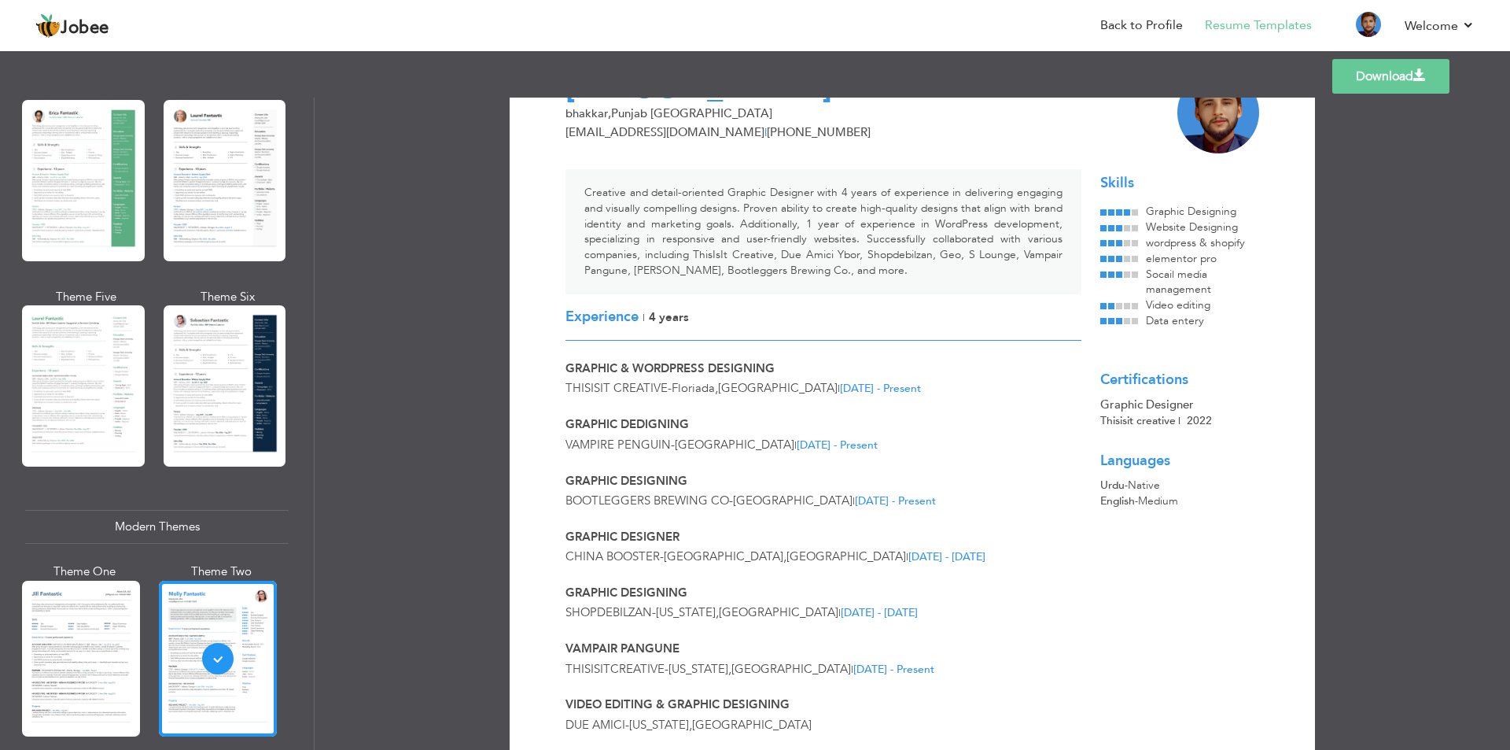
drag, startPoint x: 1371, startPoint y: 79, endPoint x: 1386, endPoint y: 87, distance: 16.5
click at [1385, 79] on link "Download" at bounding box center [1390, 76] width 117 height 35
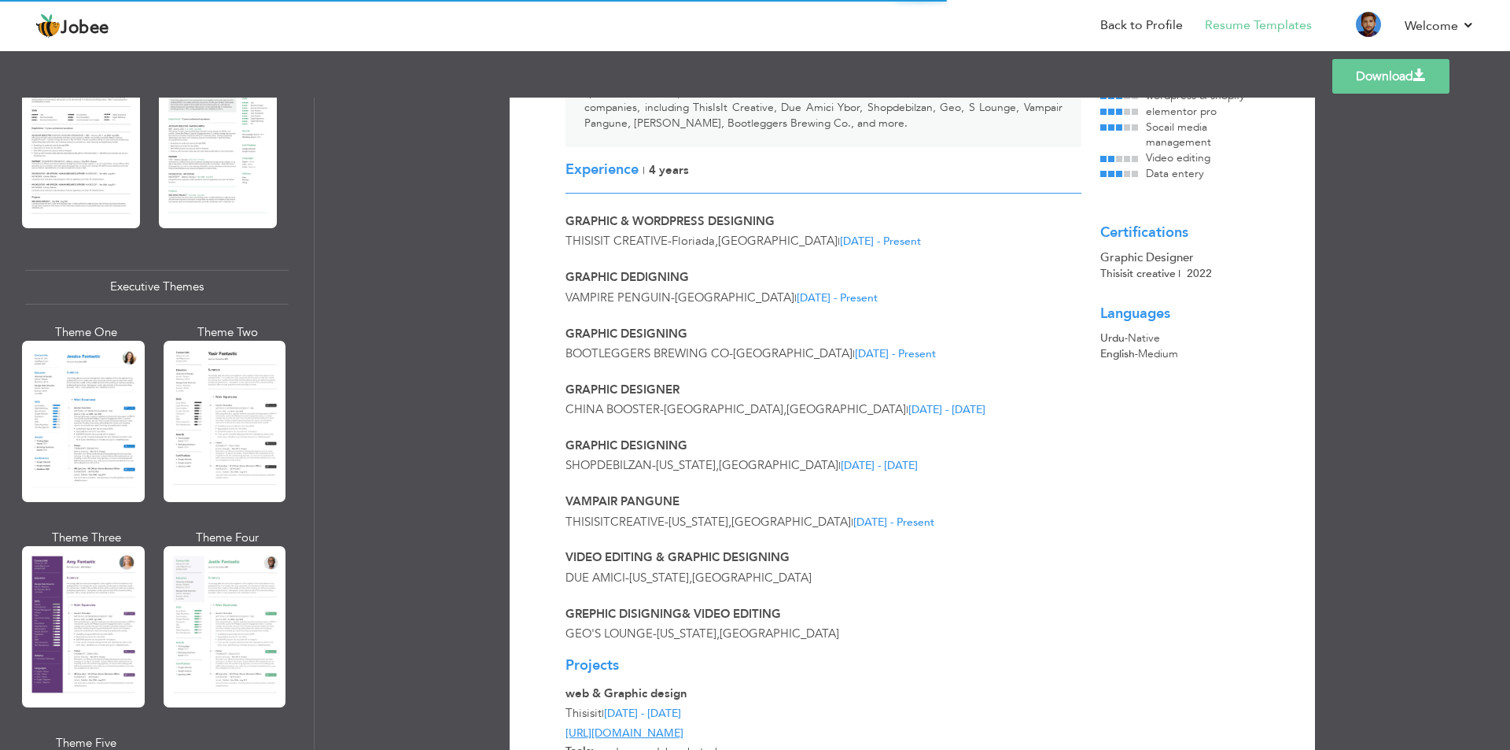
scroll to position [389, 0]
